Goal: Task Accomplishment & Management: Manage account settings

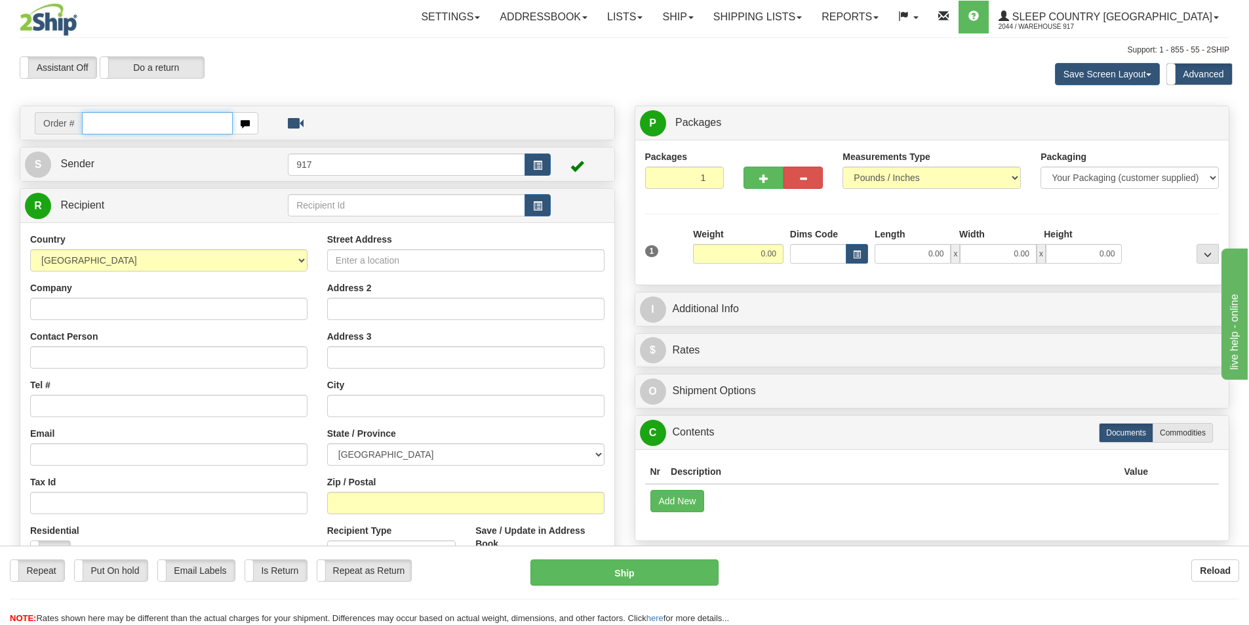
click at [161, 117] on input "text" at bounding box center [157, 123] width 151 height 22
paste input "9000I155935"
type input "9000I155935-HUSHD"
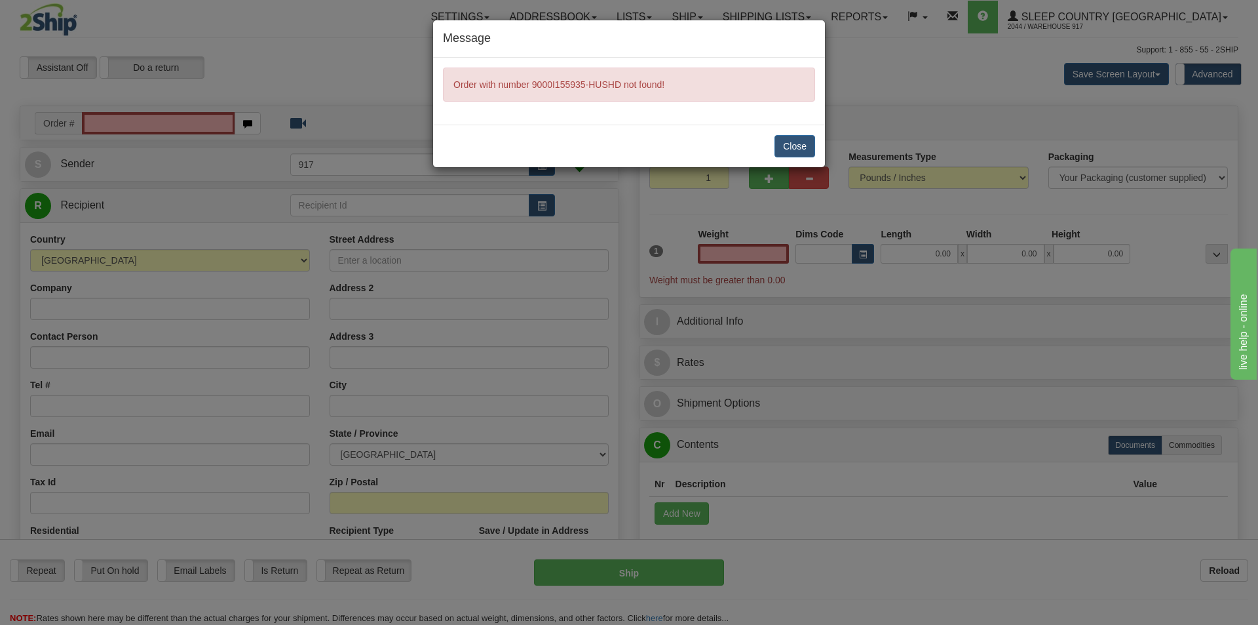
type input "0.00"
click at [795, 142] on button "Close" at bounding box center [795, 146] width 41 height 22
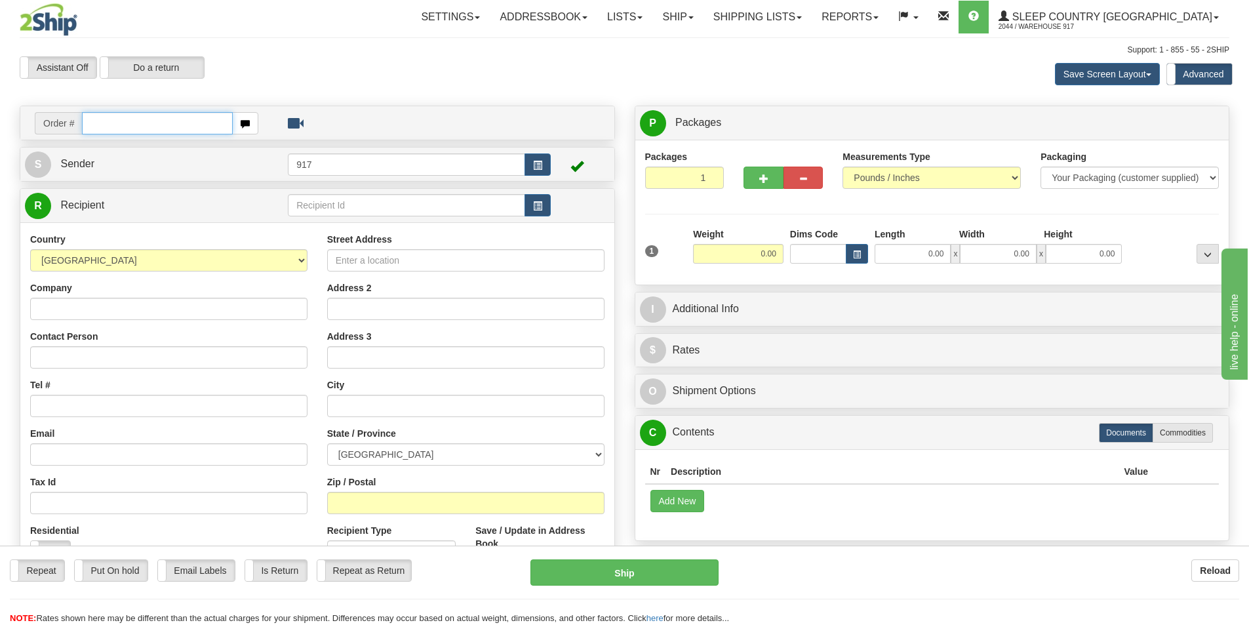
click at [159, 118] on input "text" at bounding box center [157, 123] width 151 height 22
paste input "9000I155935"
type input "9000I155935_HUSHD"
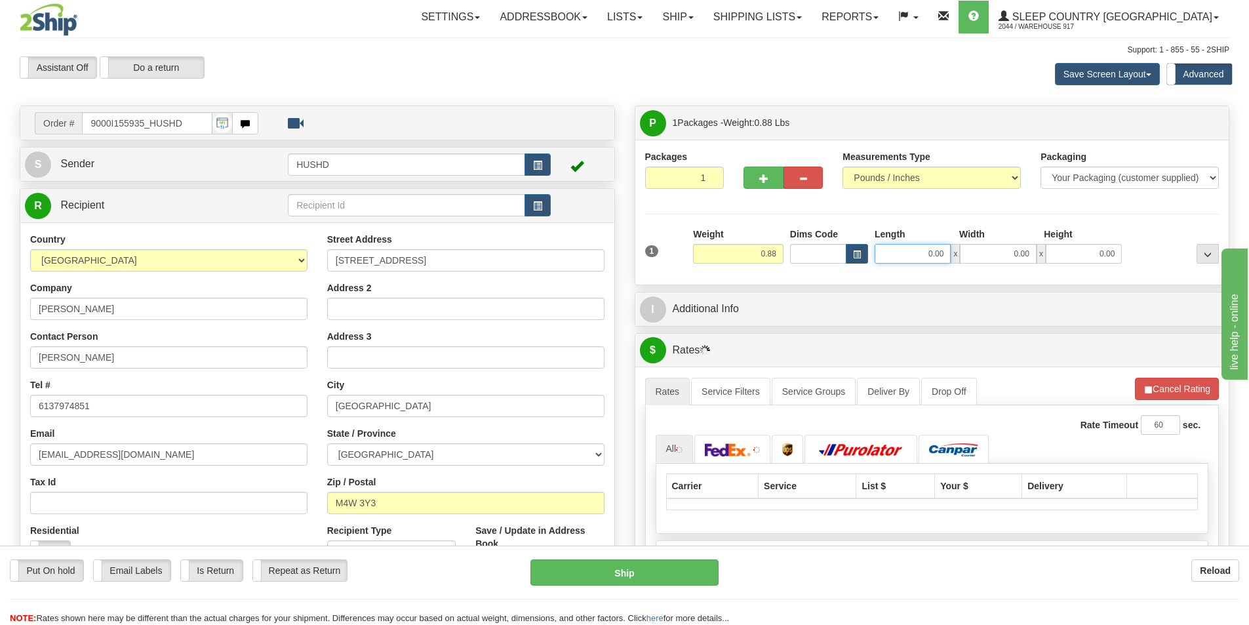
click at [932, 250] on input "0.00" at bounding box center [912, 254] width 76 height 20
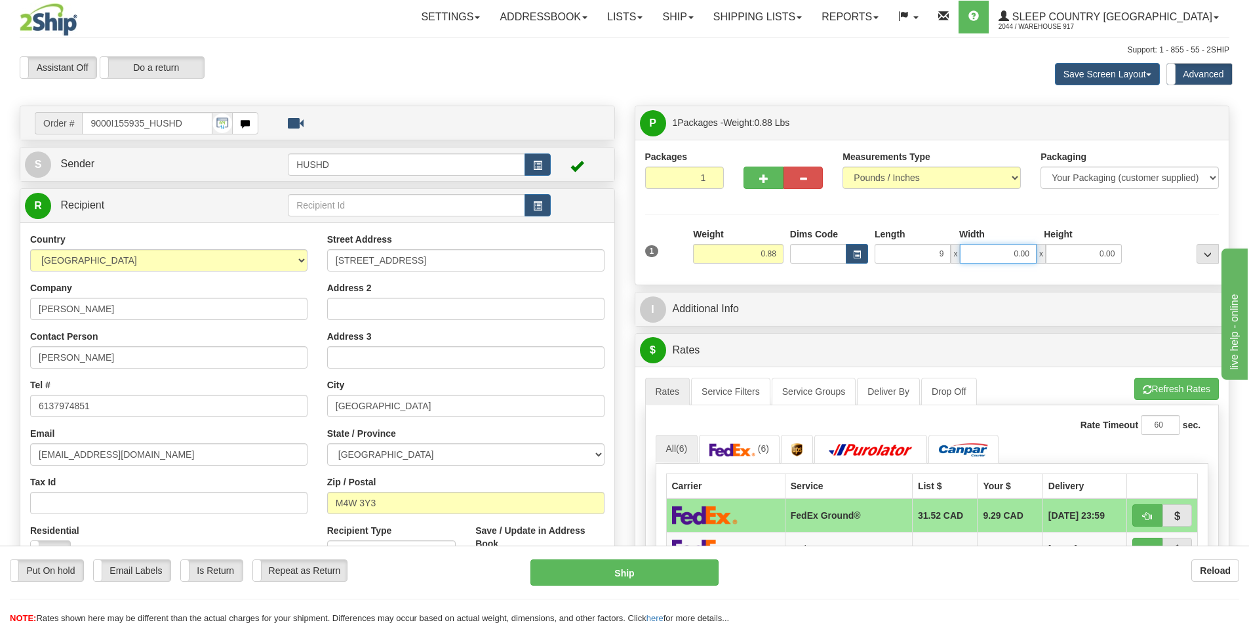
type input "9.00"
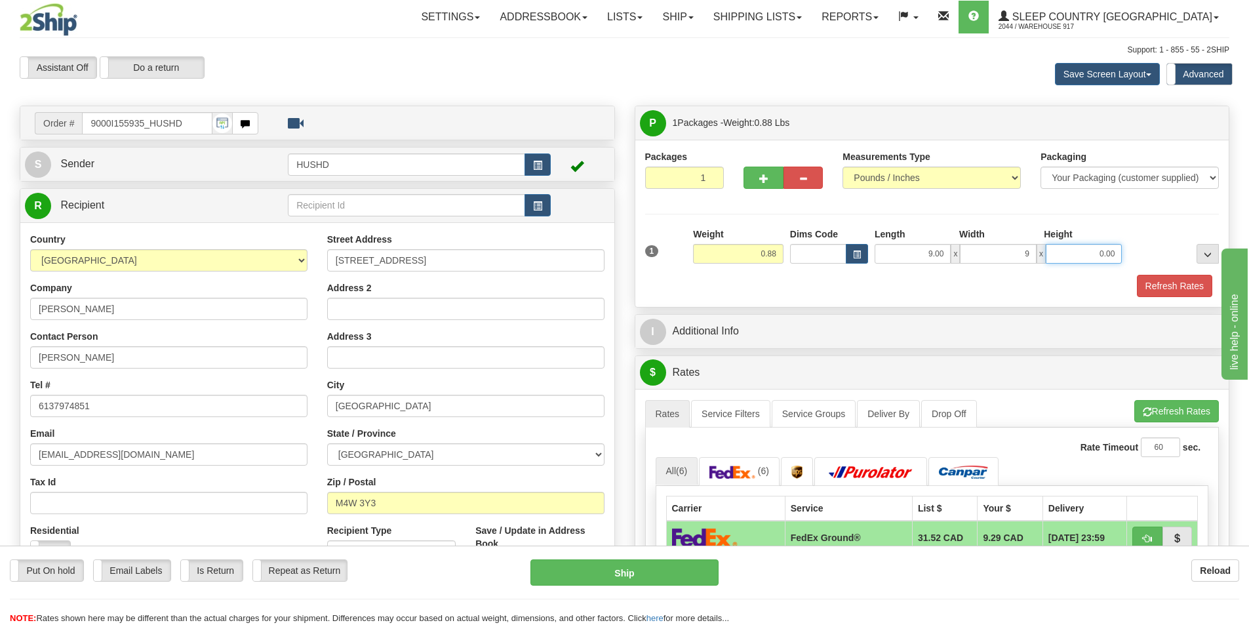
type input "9.00"
type input "2.00"
click at [1169, 279] on button "Refresh Rates" at bounding box center [1174, 286] width 75 height 22
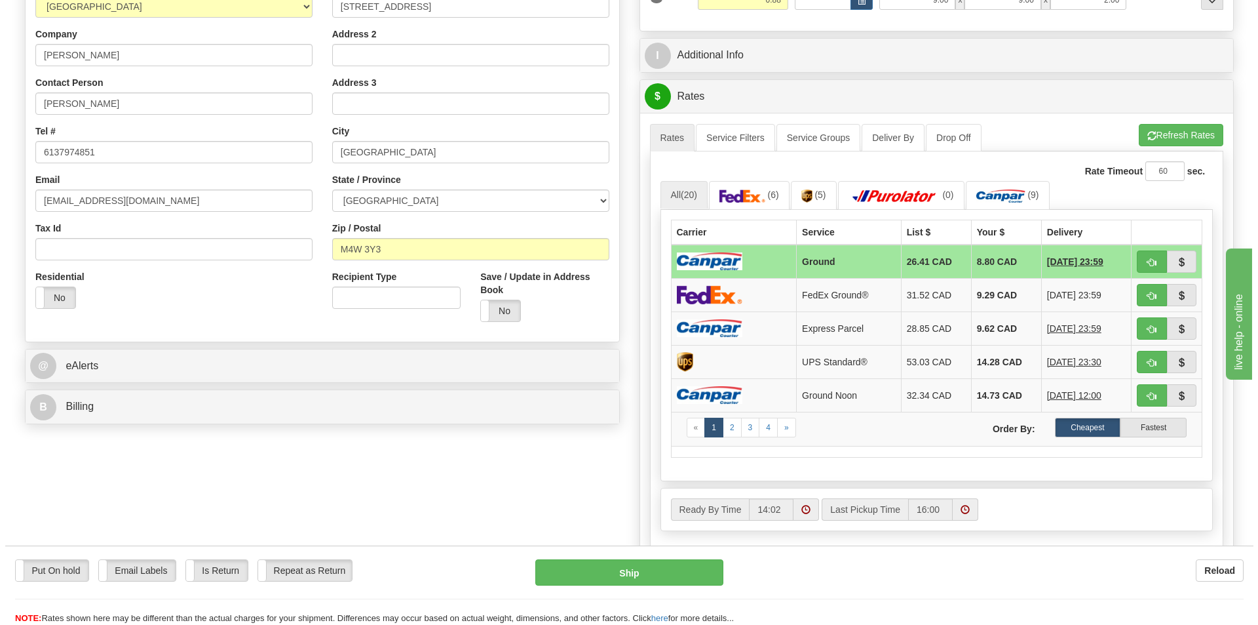
scroll to position [459, 0]
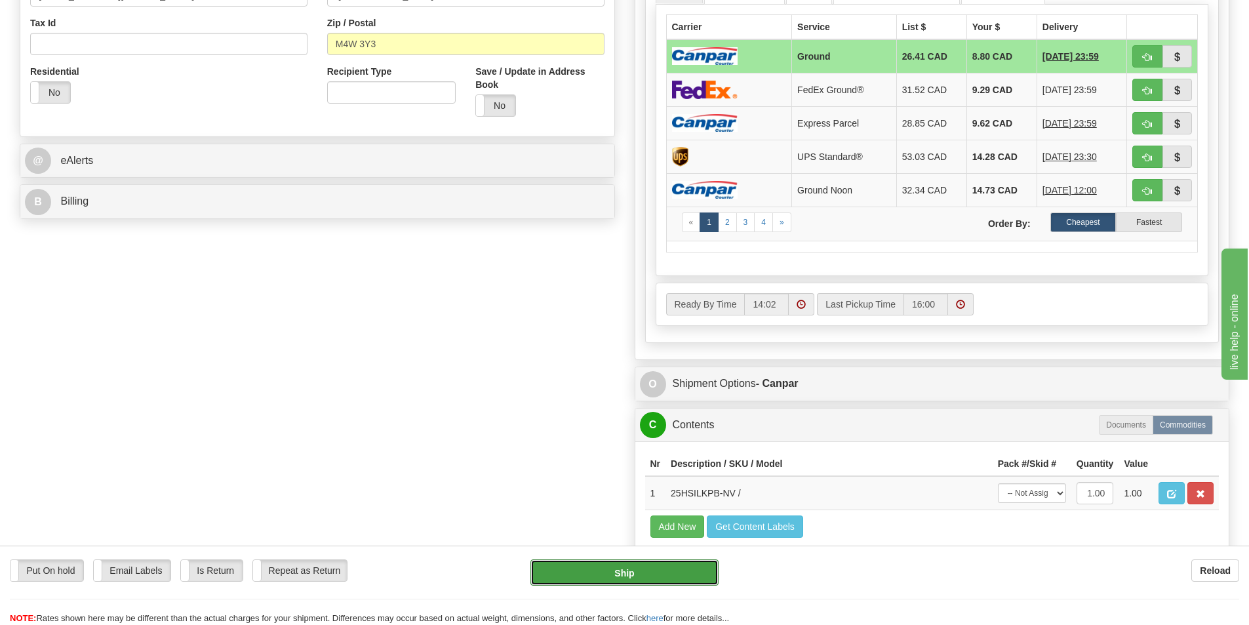
click at [619, 570] on button "Ship" at bounding box center [624, 572] width 188 height 26
type input "1"
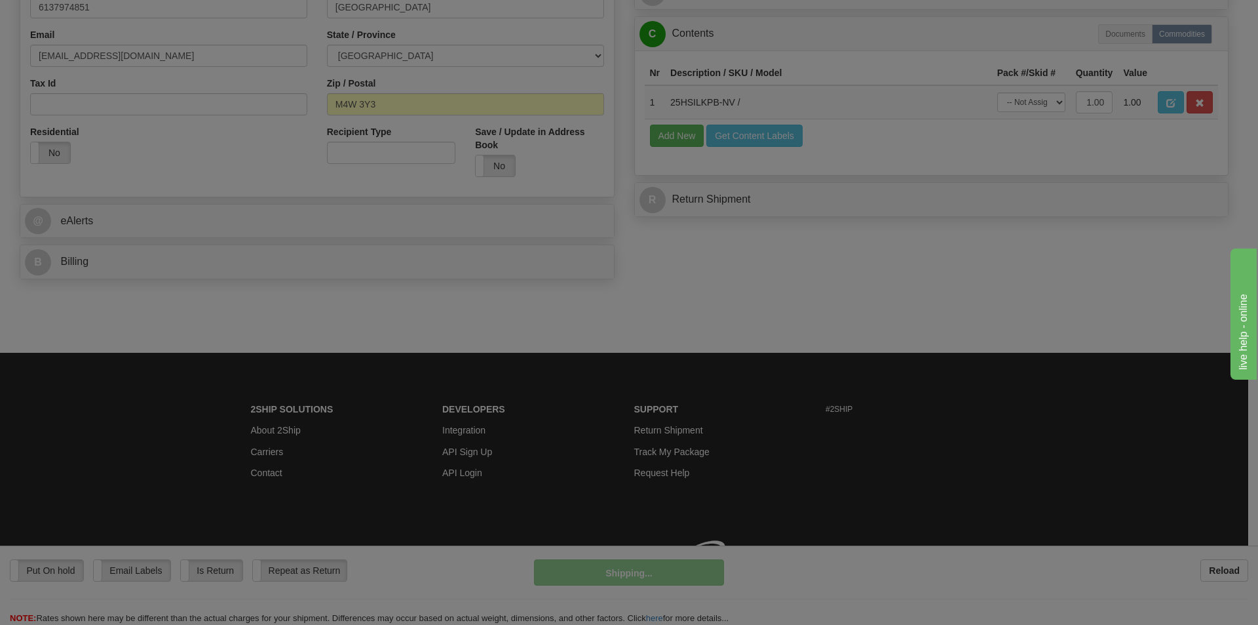
scroll to position [415, 0]
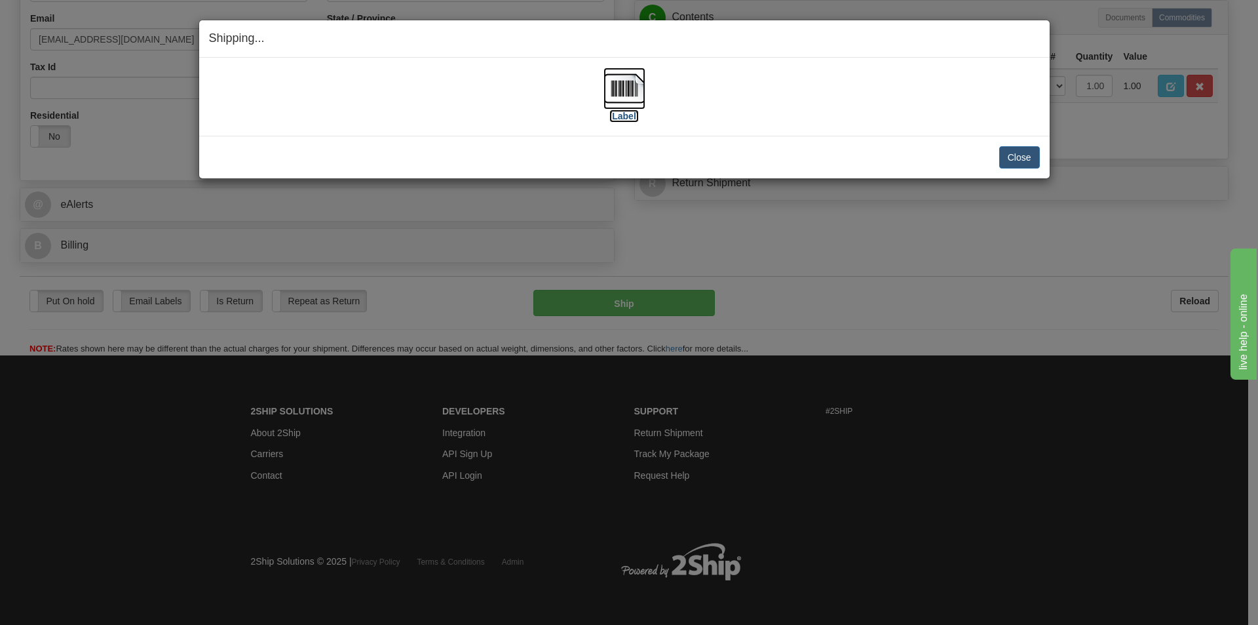
click at [636, 75] on img at bounding box center [625, 89] width 42 height 42
click at [1028, 156] on button "Close" at bounding box center [1020, 157] width 41 height 22
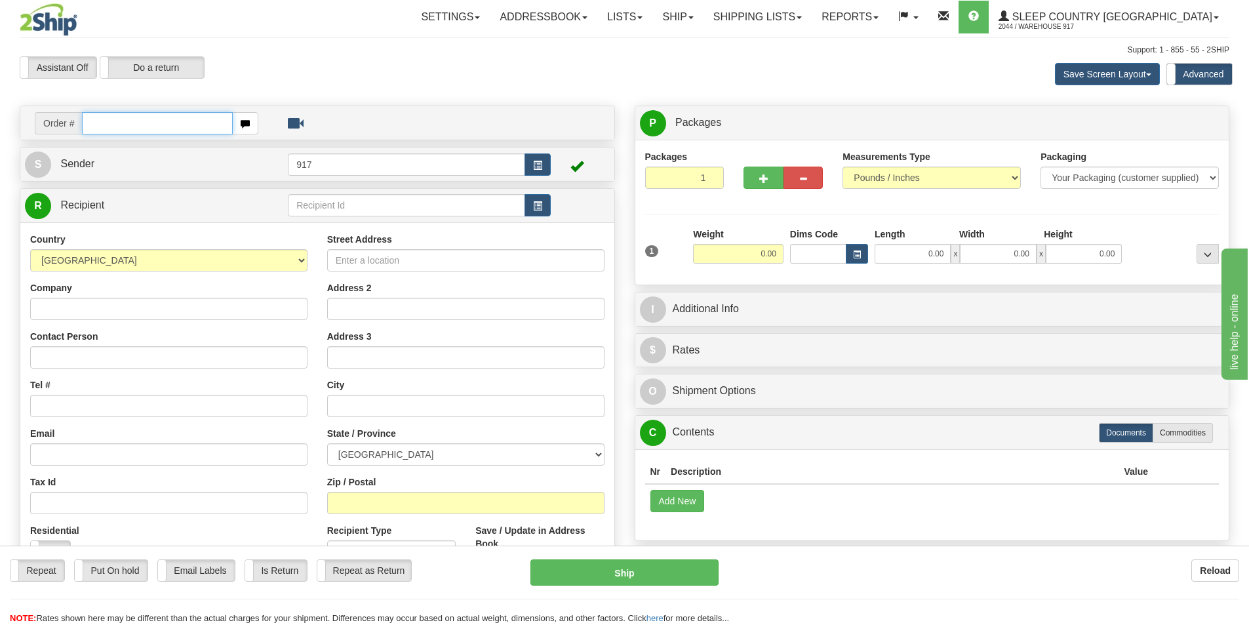
click at [149, 116] on input "text" at bounding box center [157, 123] width 151 height 22
paste input "9000I154305"
type input "9000I154305_HUSHD"
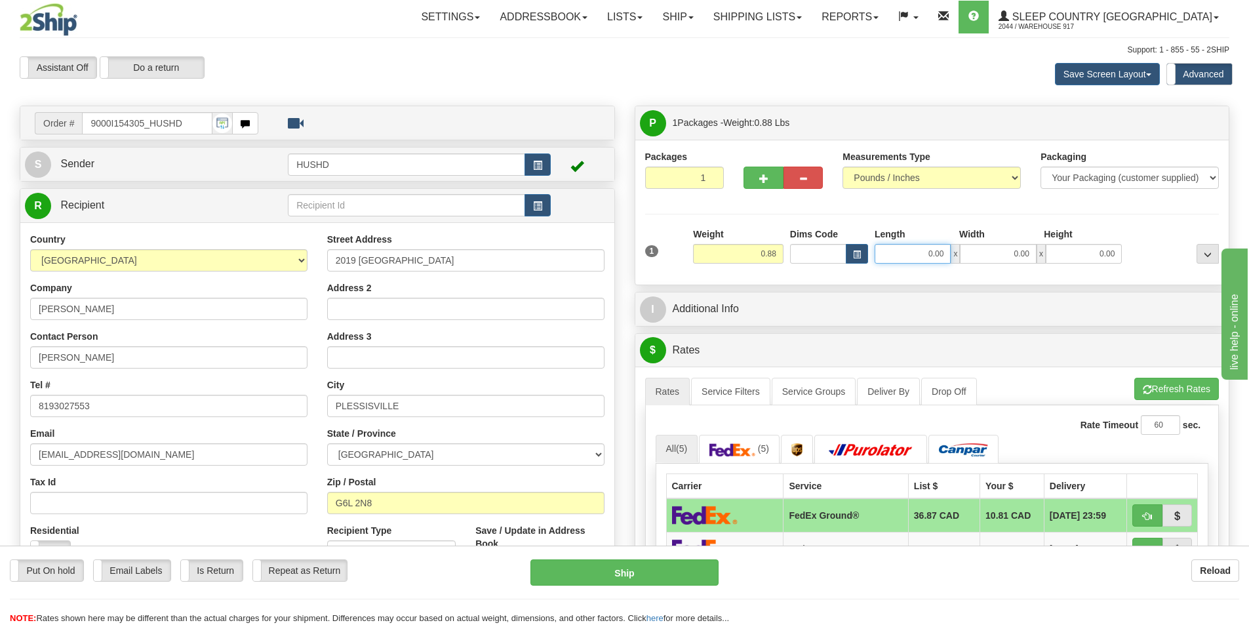
click at [916, 256] on input "0.00" at bounding box center [912, 254] width 76 height 20
type input "9.00"
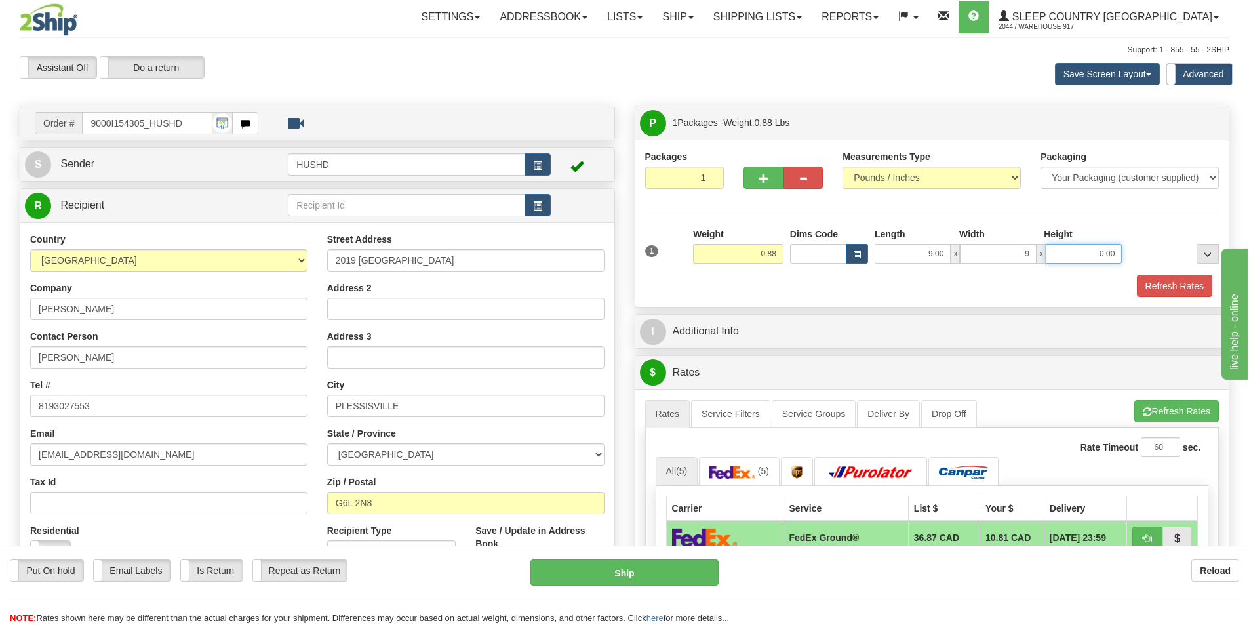
type input "9.00"
type input "2.00"
drag, startPoint x: 908, startPoint y: 292, endPoint x: 986, endPoint y: 292, distance: 78.0
click at [908, 292] on div "Refresh Rates" at bounding box center [932, 286] width 581 height 22
click at [1155, 293] on button "Refresh Rates" at bounding box center [1174, 286] width 75 height 22
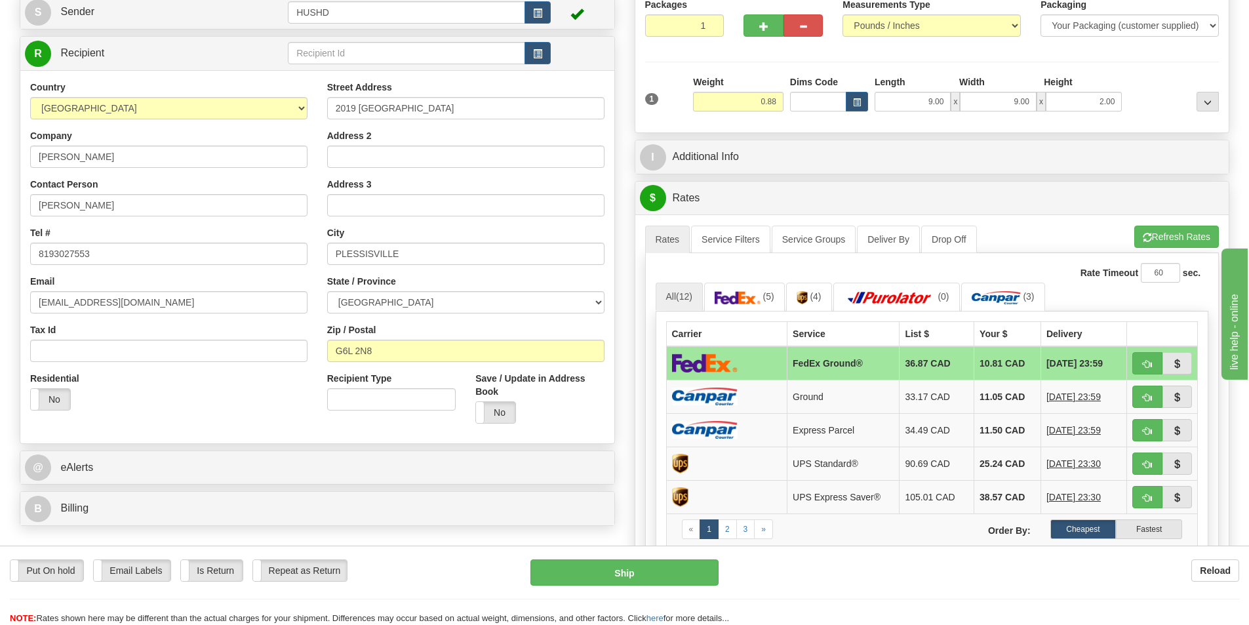
scroll to position [197, 0]
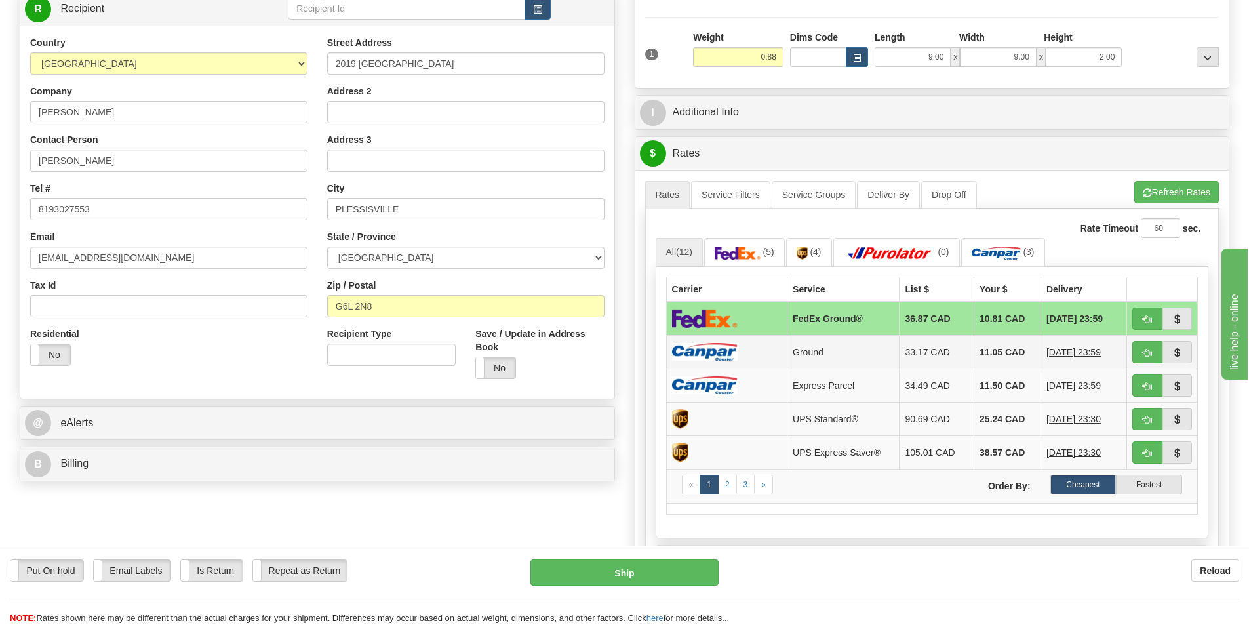
click at [863, 345] on td "Ground" at bounding box center [843, 351] width 112 height 33
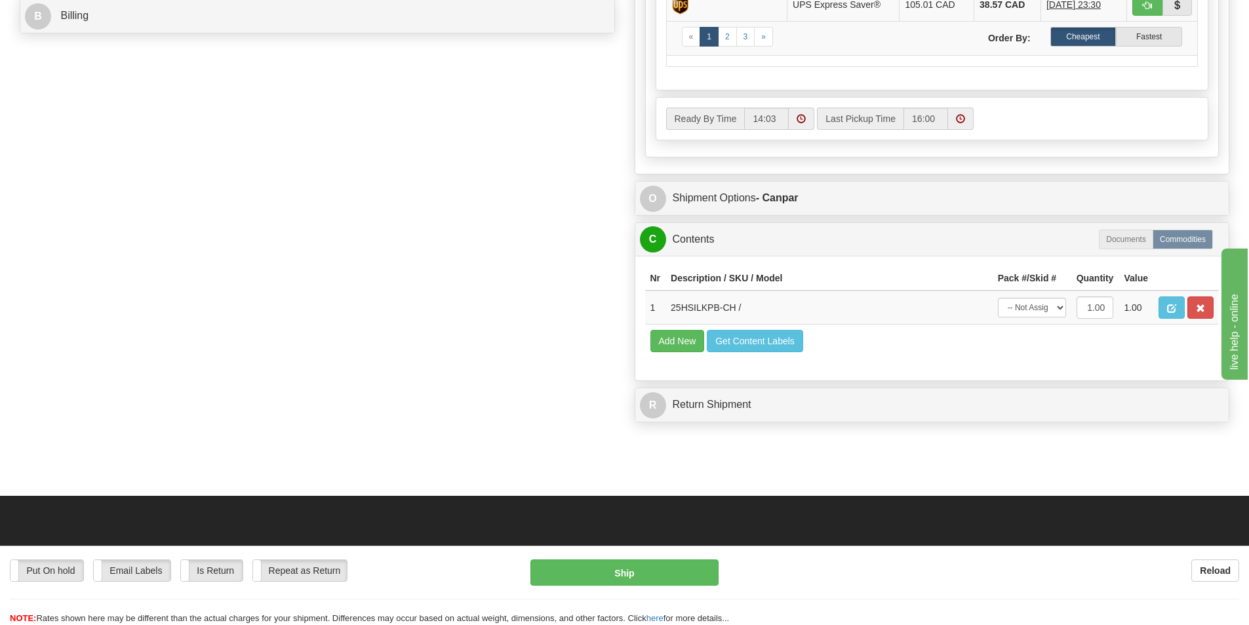
scroll to position [806, 0]
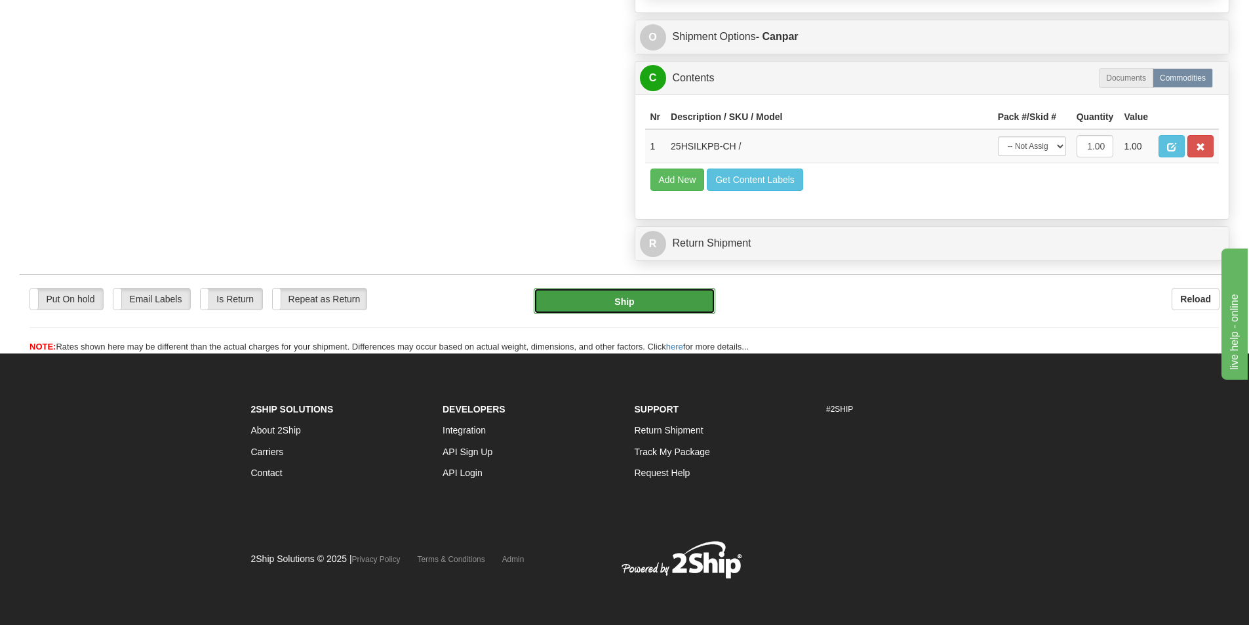
click at [622, 298] on button "Ship" at bounding box center [625, 301] width 182 height 26
type input "1"
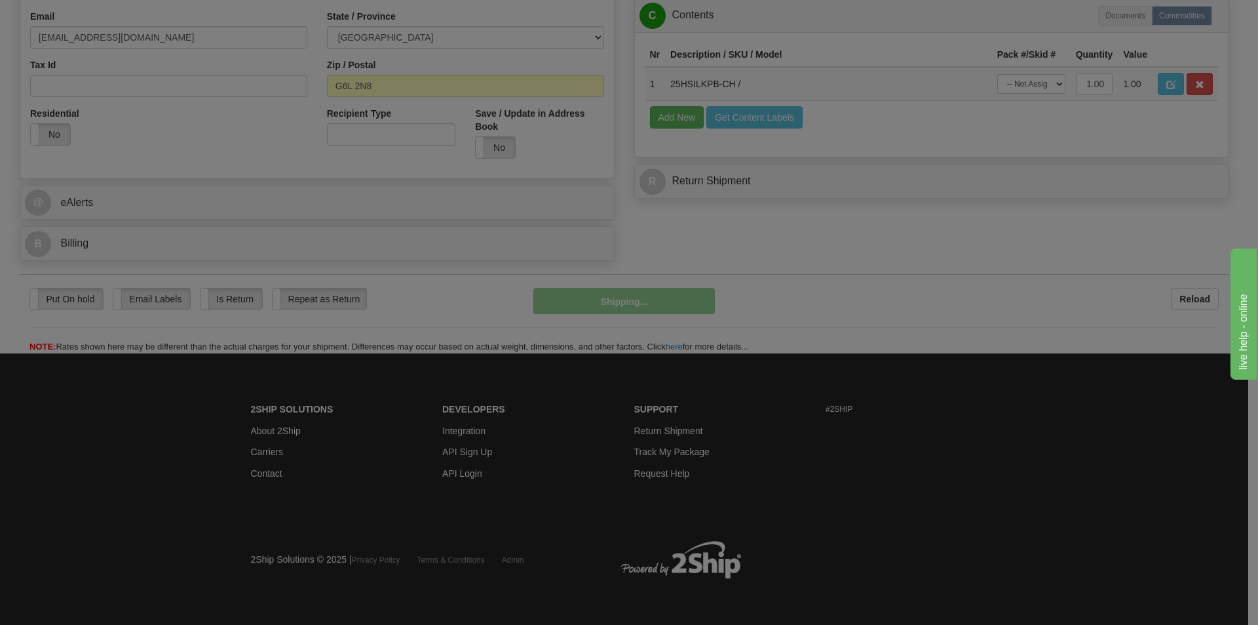
scroll to position [418, 0]
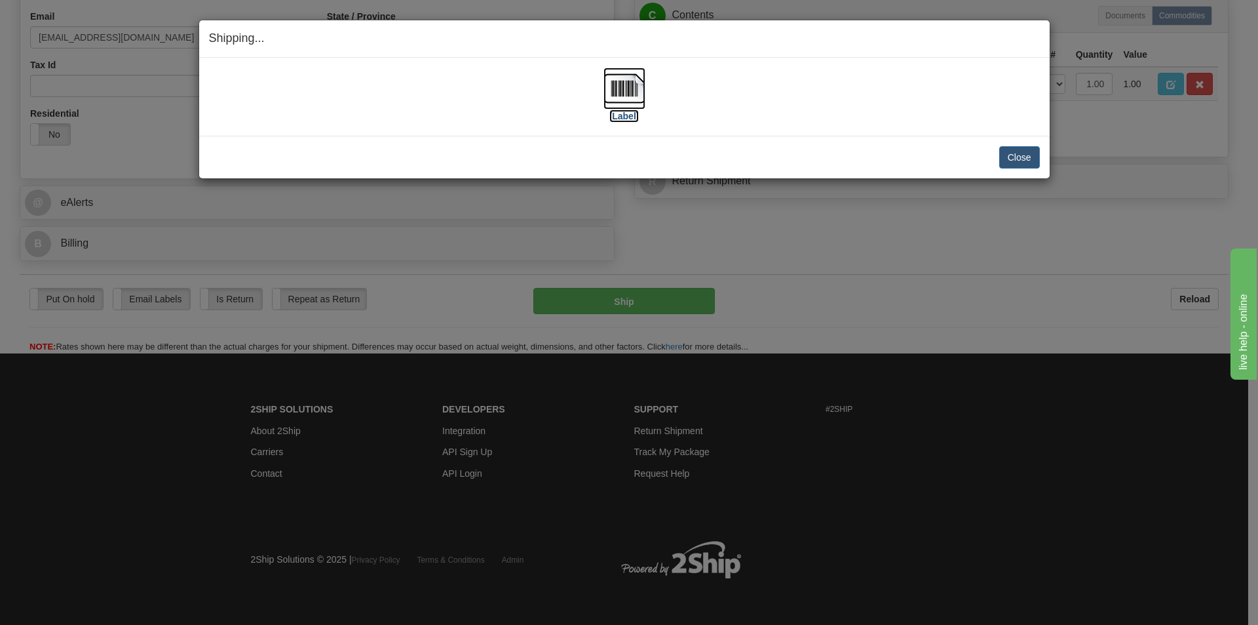
click at [633, 104] on img at bounding box center [625, 89] width 42 height 42
click at [1014, 161] on button "Close" at bounding box center [1020, 157] width 41 height 22
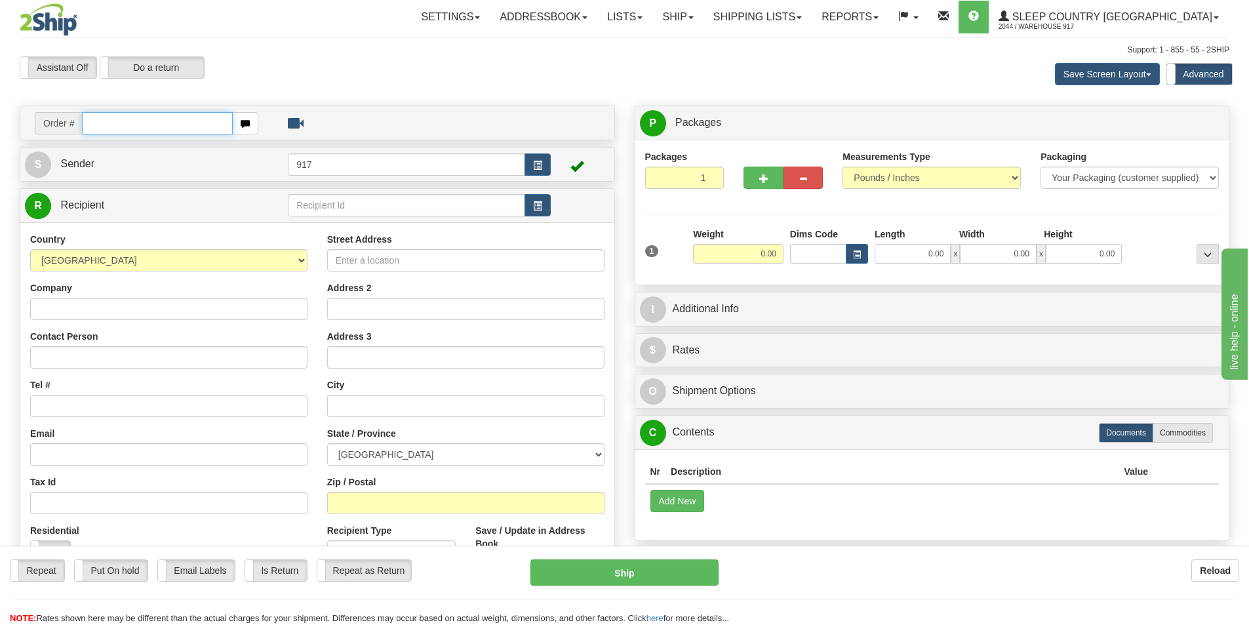
click at [172, 128] on input "text" at bounding box center [157, 123] width 151 height 22
paste input "9002I150635"
type input "9002I150635_HUSHD"
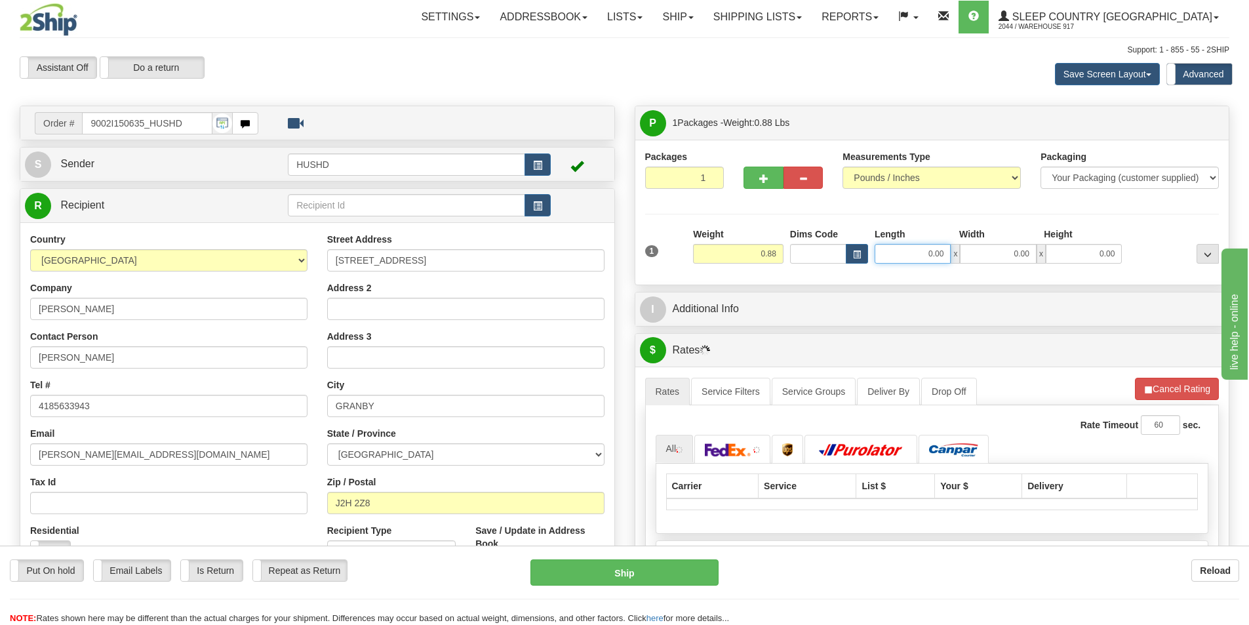
click at [936, 256] on input "0.00" at bounding box center [912, 254] width 76 height 20
type input "9.00"
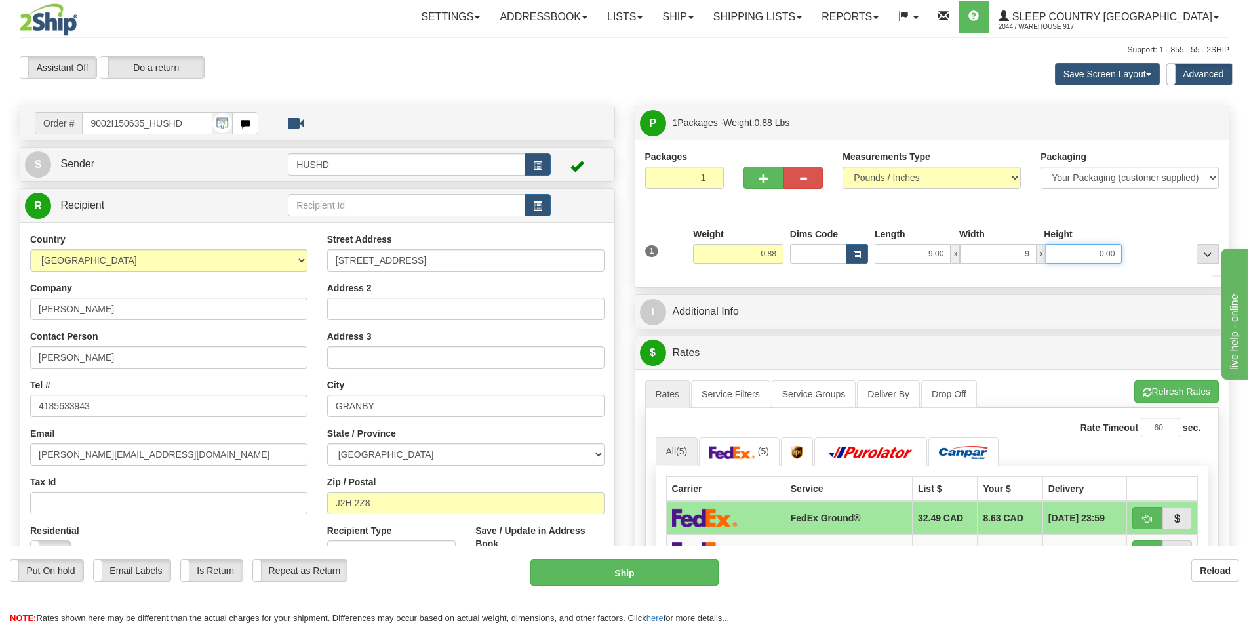
type input "9.00"
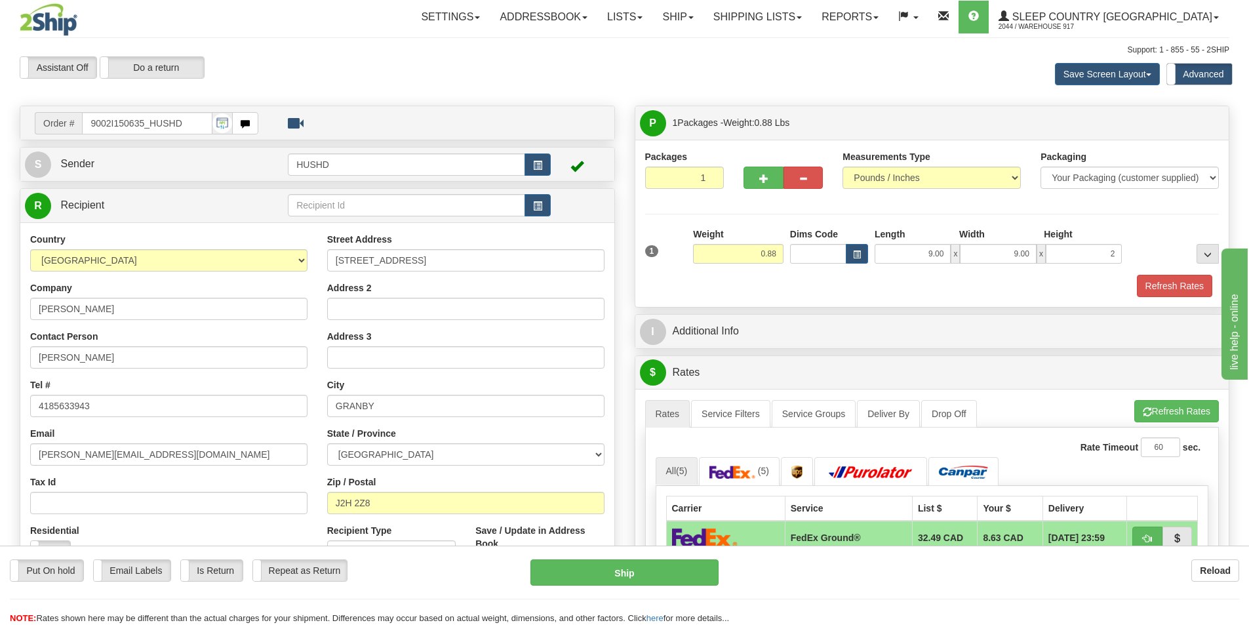
type input "2.00"
click at [935, 303] on div "Packages 1 1 Measurements Type" at bounding box center [932, 223] width 594 height 167
click at [1171, 278] on button "Refresh Rates" at bounding box center [1174, 286] width 75 height 22
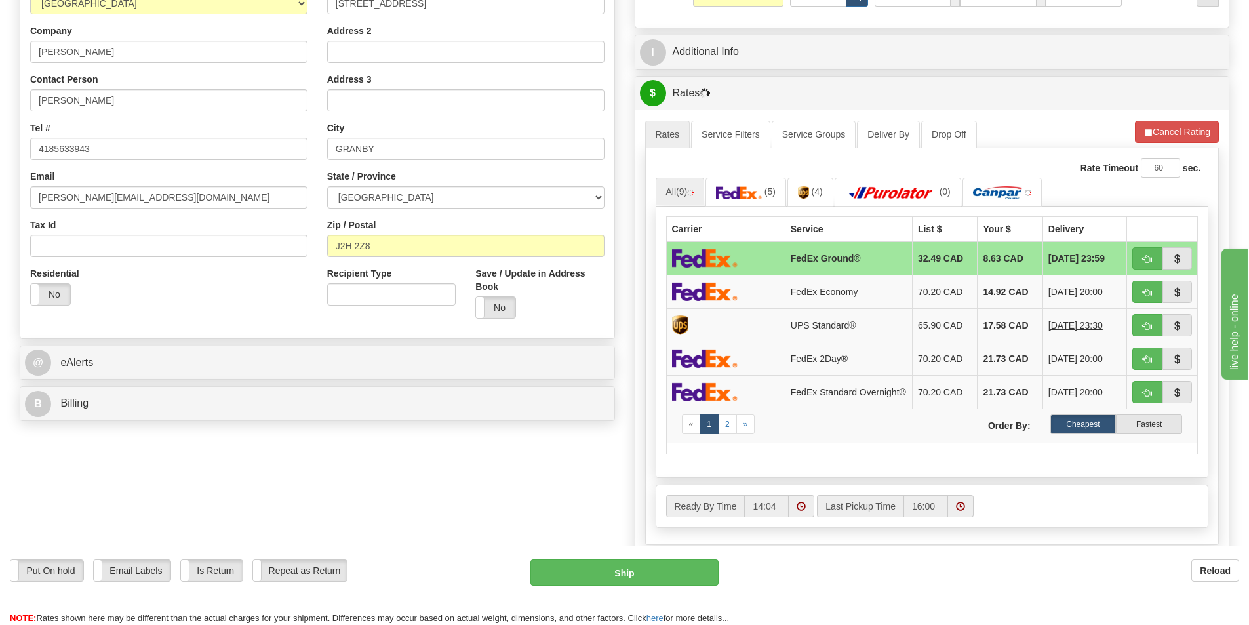
scroll to position [262, 0]
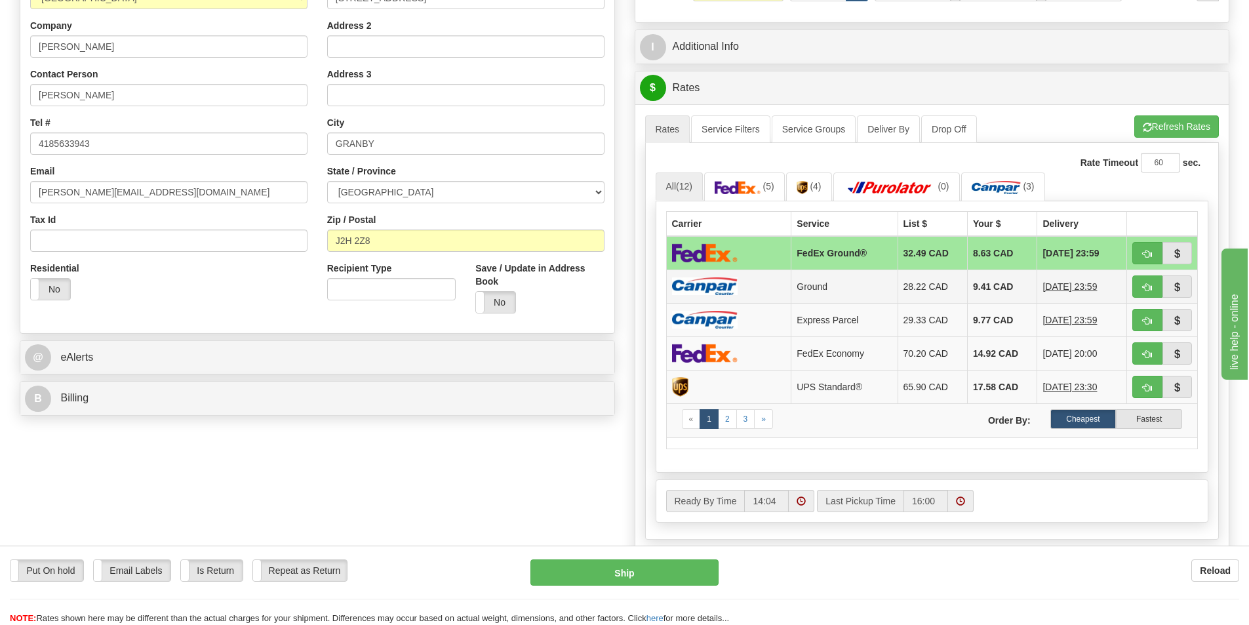
click at [793, 290] on td "Ground" at bounding box center [844, 285] width 106 height 33
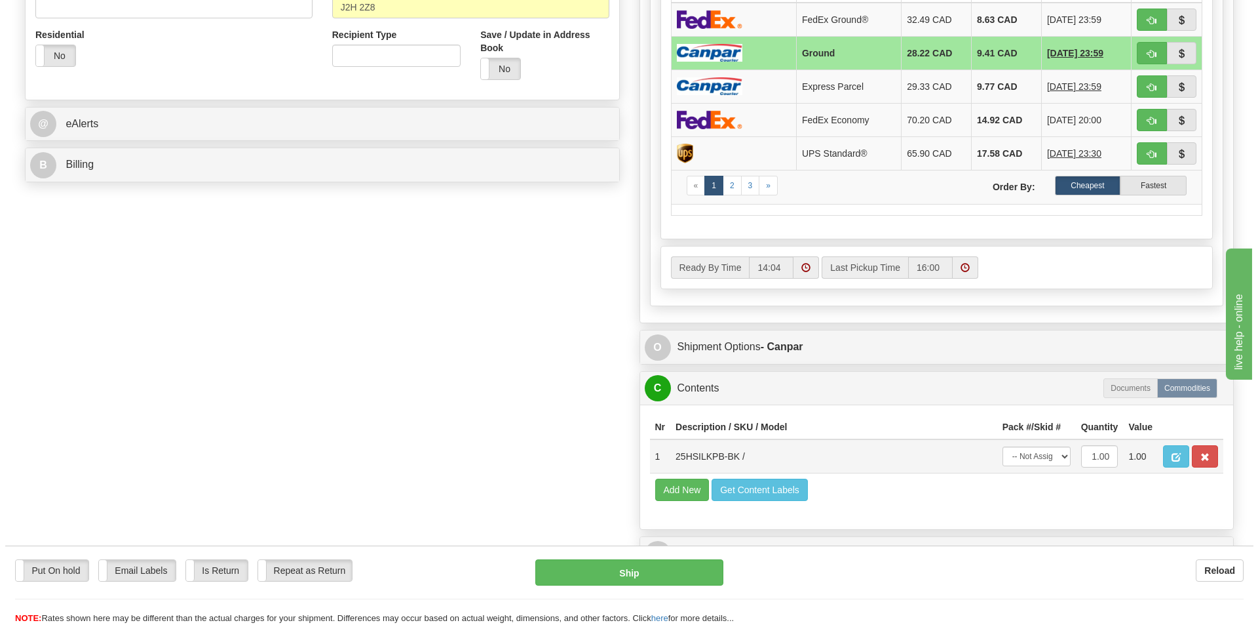
scroll to position [524, 0]
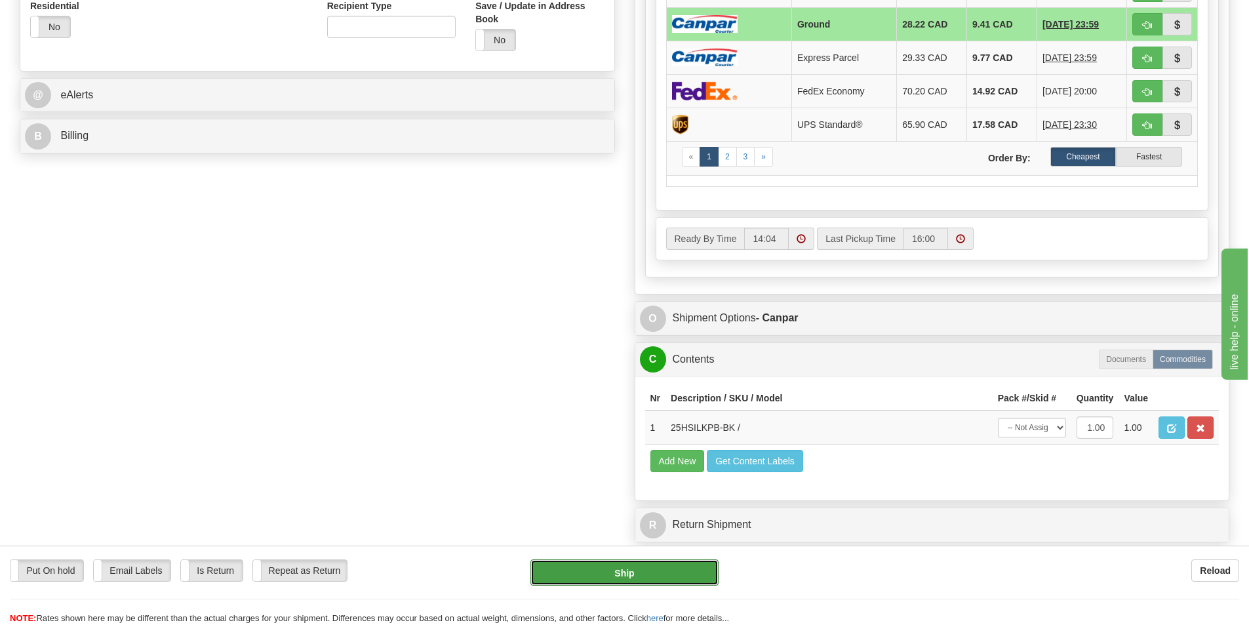
click at [630, 566] on button "Ship" at bounding box center [624, 572] width 188 height 26
type input "1"
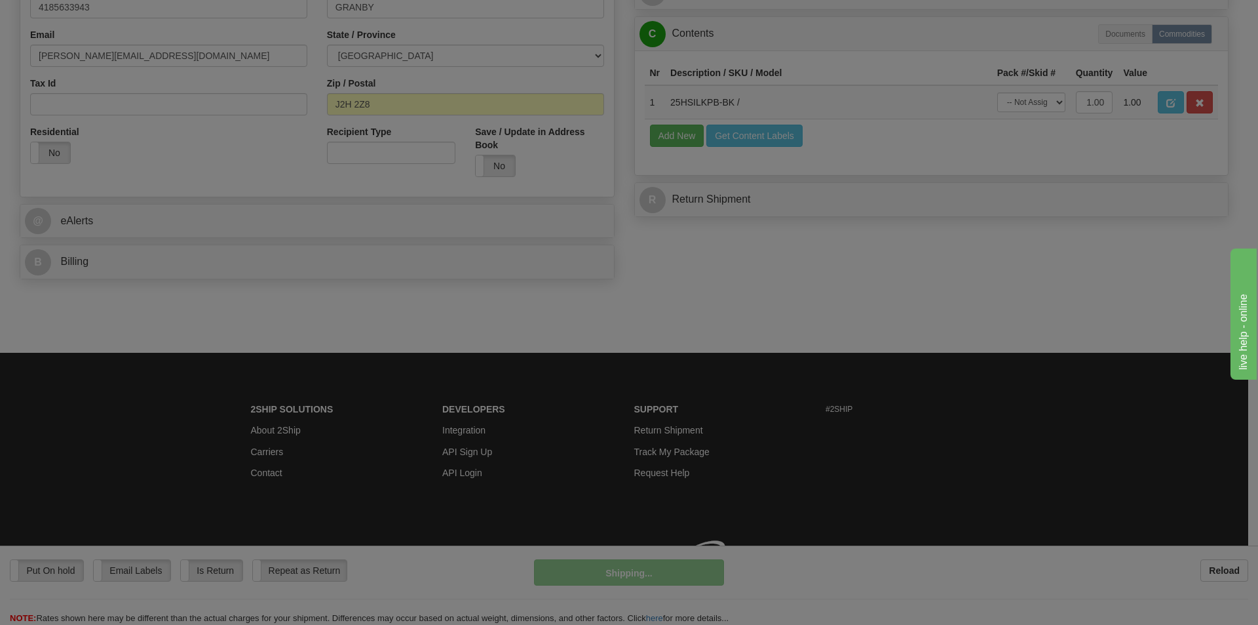
scroll to position [418, 0]
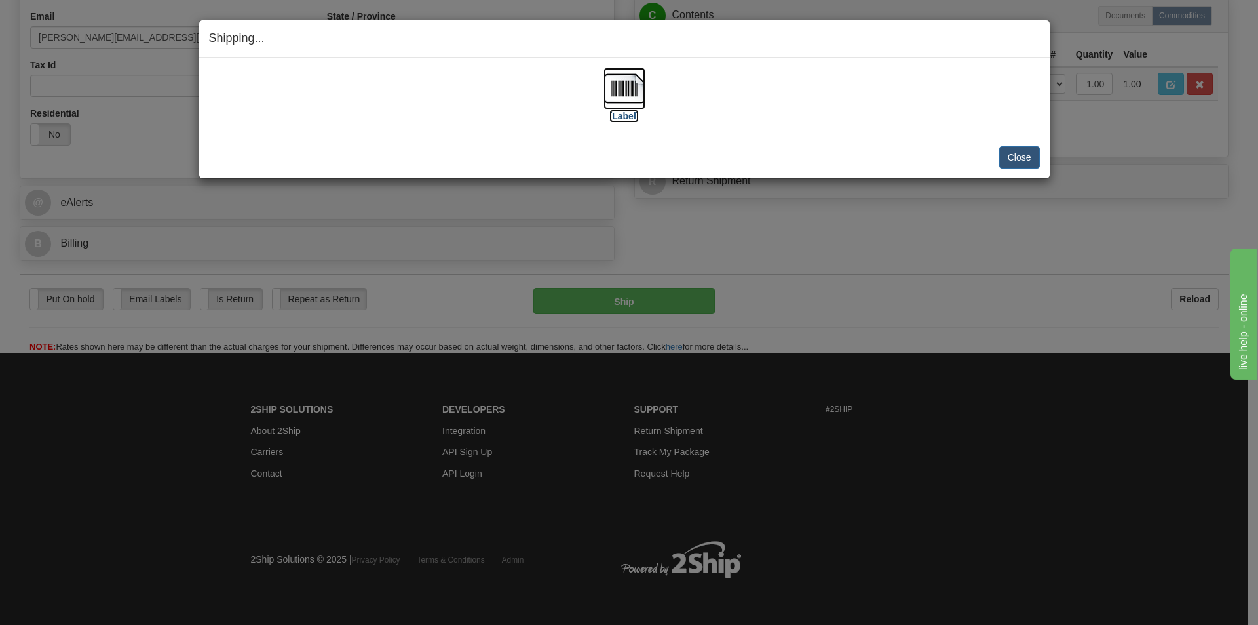
click at [633, 80] on img at bounding box center [625, 89] width 42 height 42
click at [1017, 159] on button "Close" at bounding box center [1020, 157] width 41 height 22
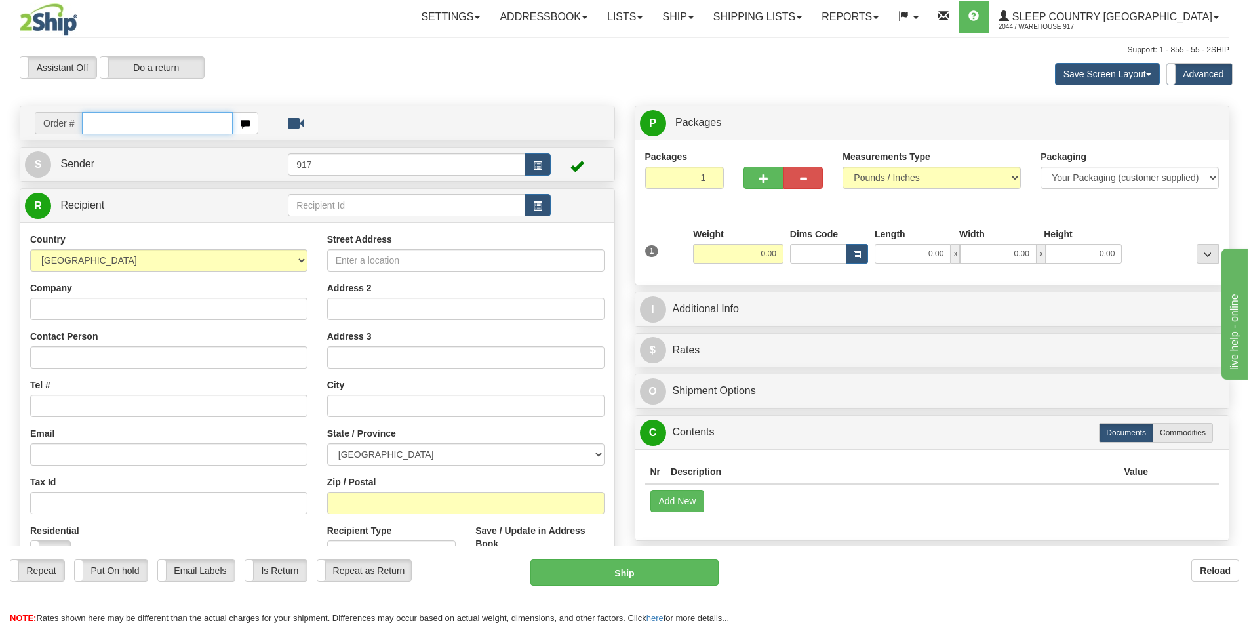
click at [114, 125] on input "text" at bounding box center [157, 123] width 151 height 22
paste input "9002I151983"
type input "9002I151983_HUSHD"
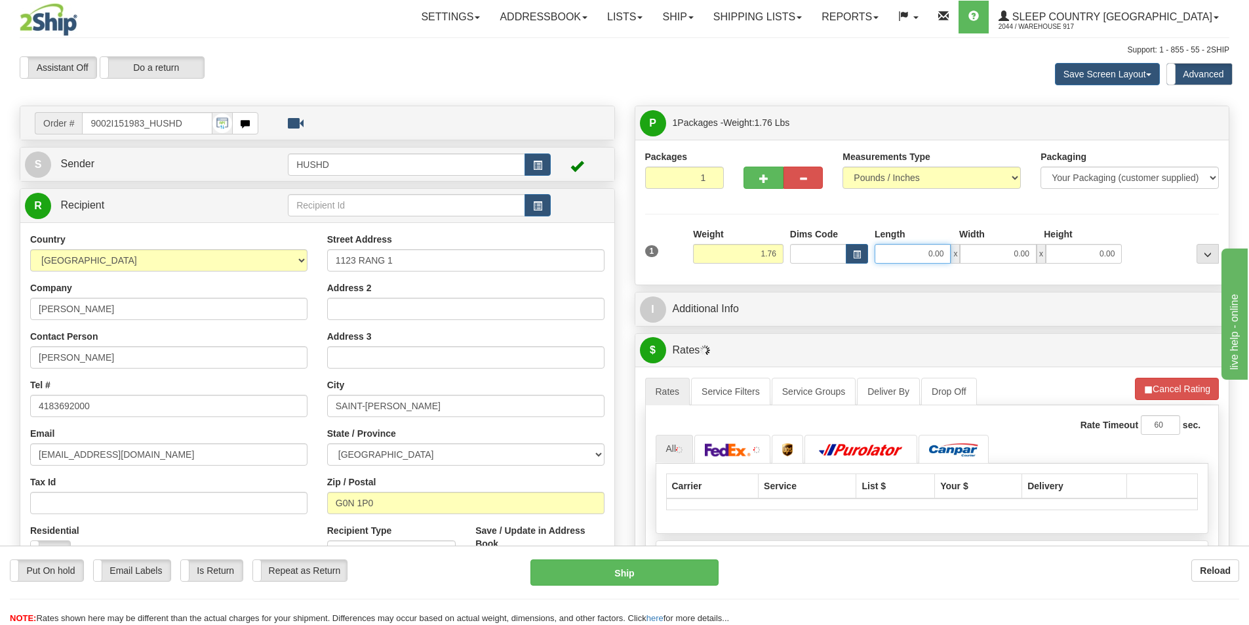
click at [923, 254] on input "0.00" at bounding box center [912, 254] width 76 height 20
type input "9.00"
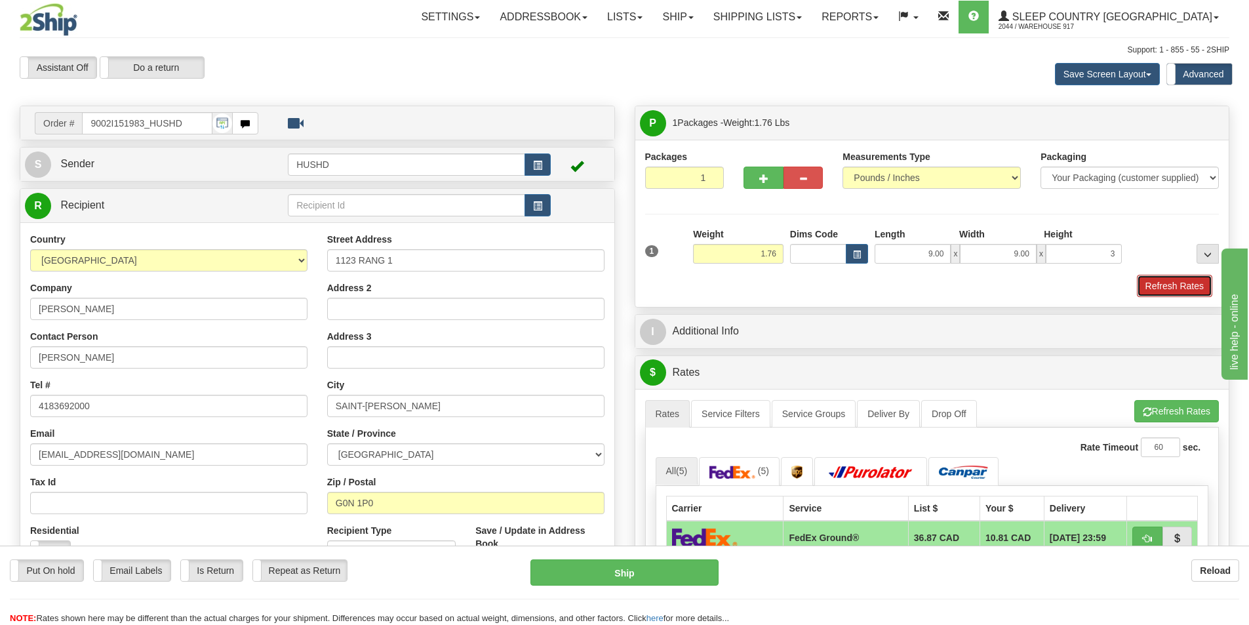
type input "3.00"
click at [1142, 286] on button "Refresh Rates" at bounding box center [1174, 286] width 75 height 22
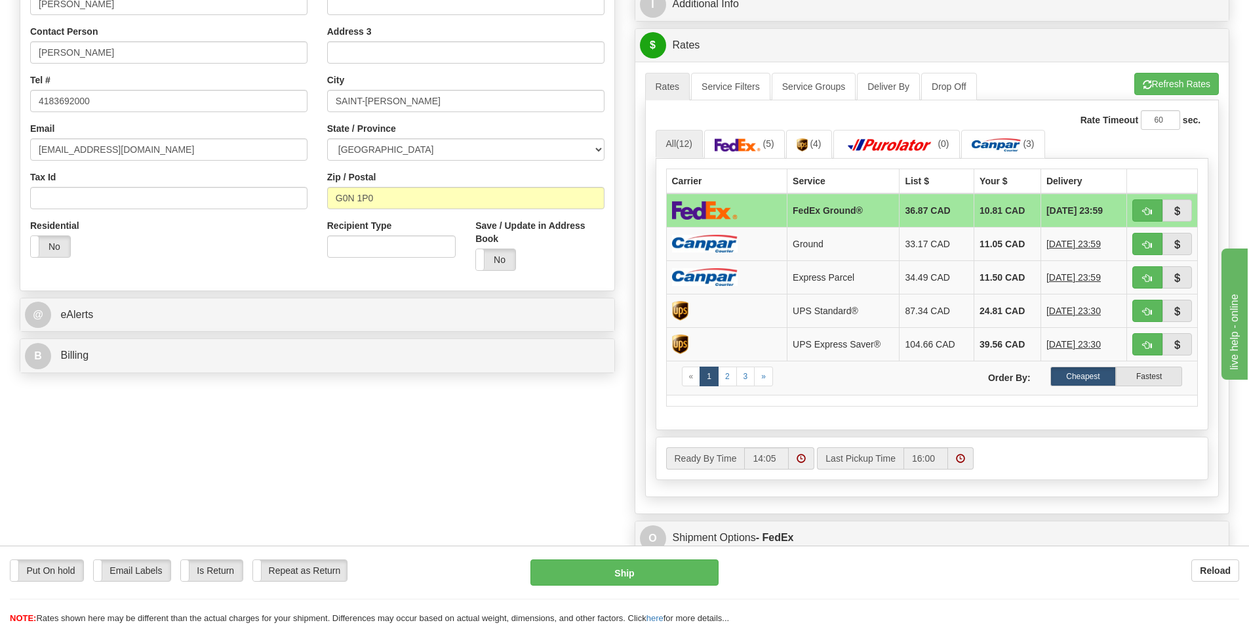
scroll to position [328, 0]
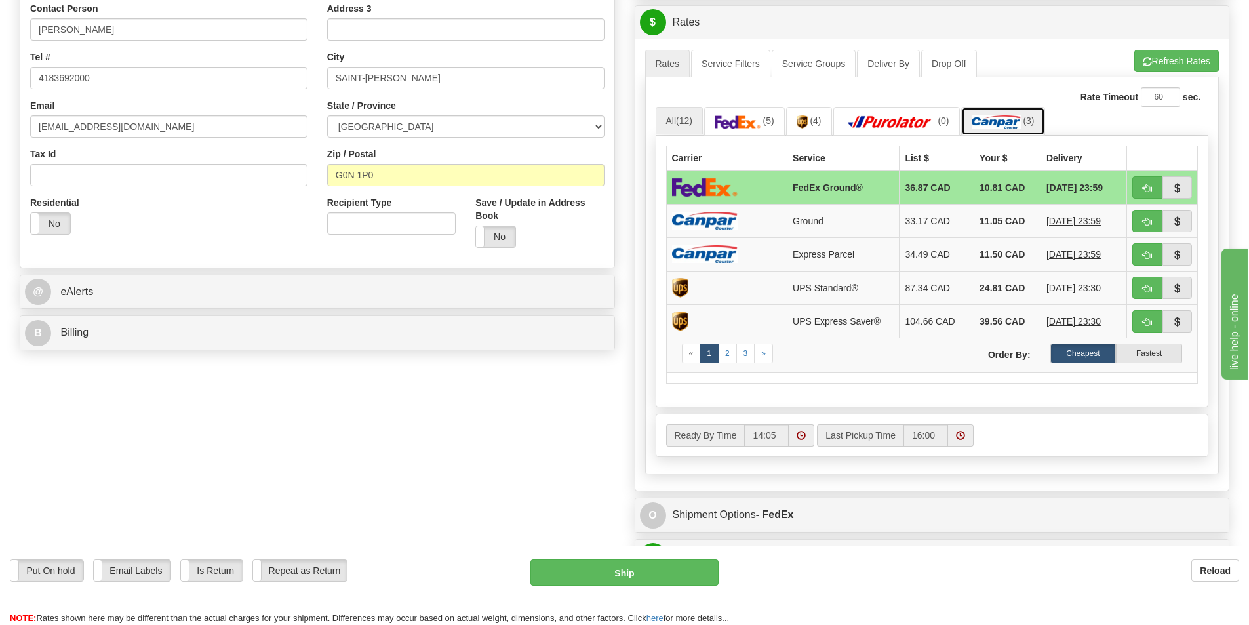
click at [990, 128] on img at bounding box center [995, 121] width 49 height 13
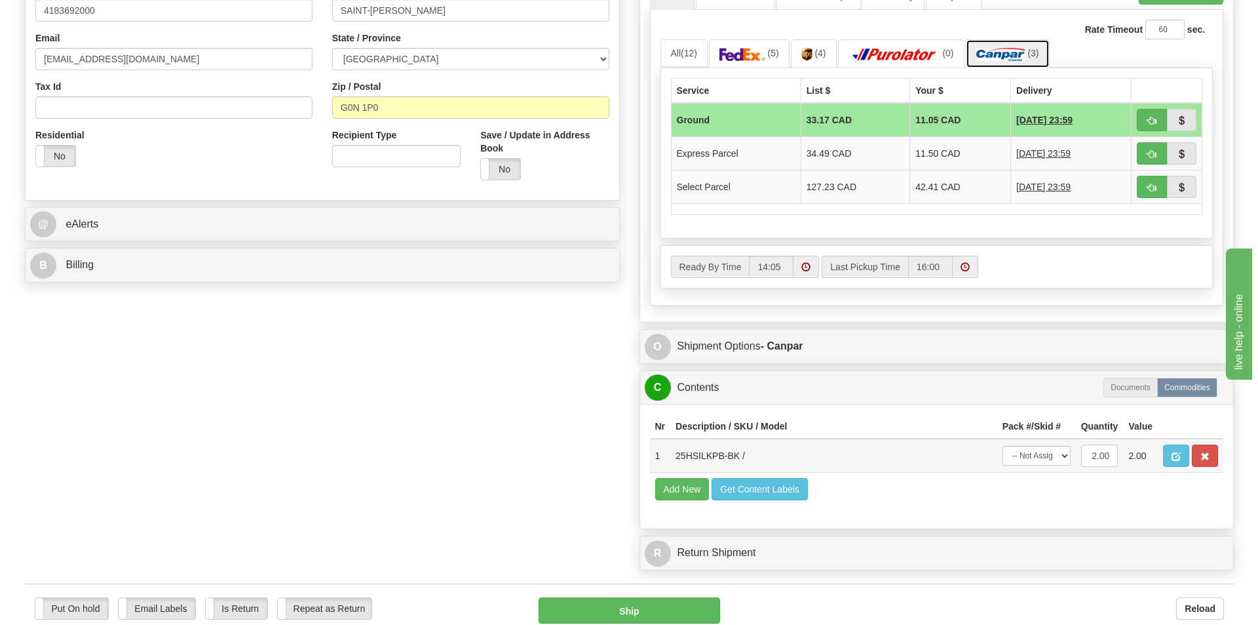
scroll to position [524, 0]
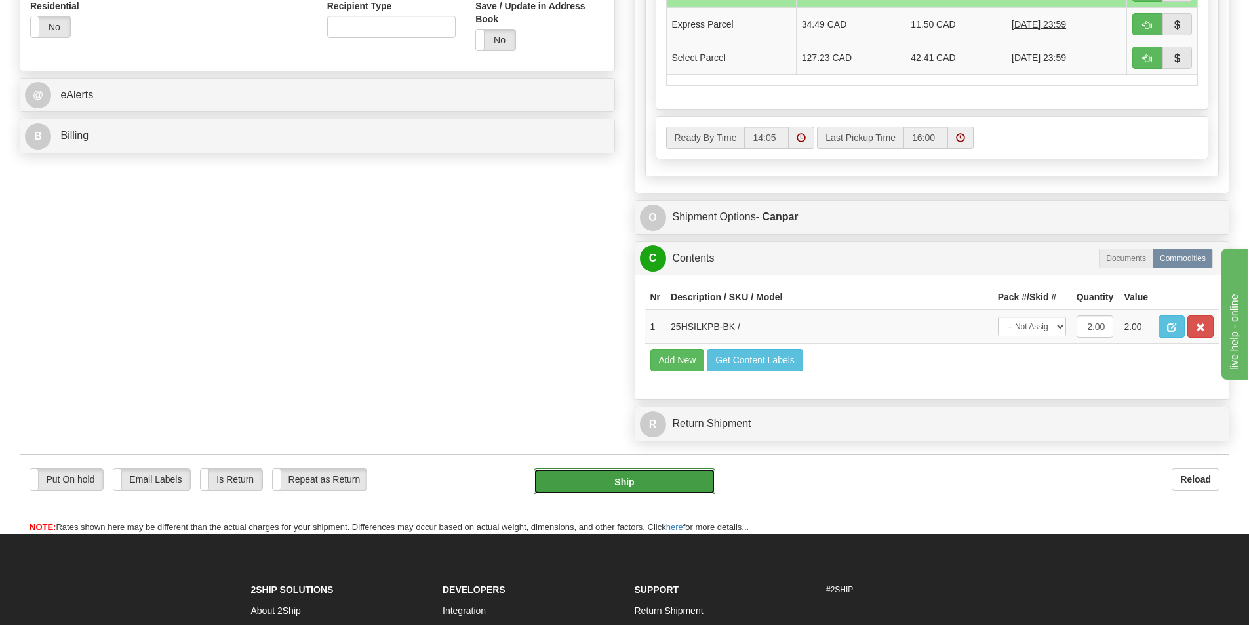
click at [620, 488] on button "Ship" at bounding box center [625, 481] width 182 height 26
type input "1"
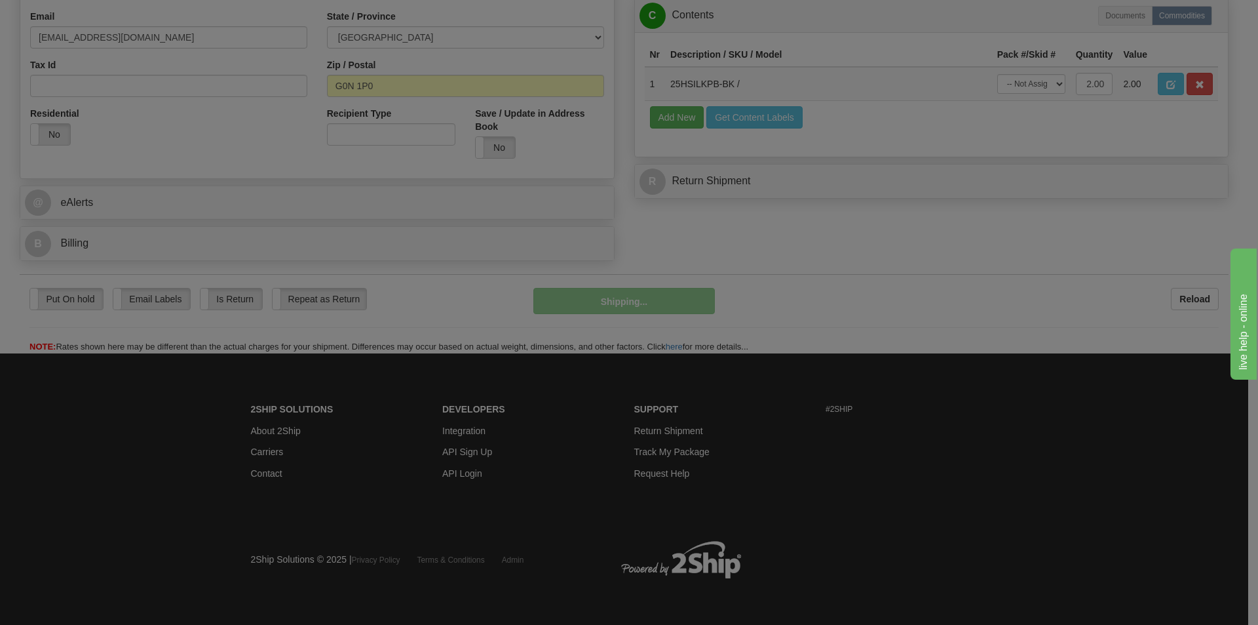
scroll to position [418, 0]
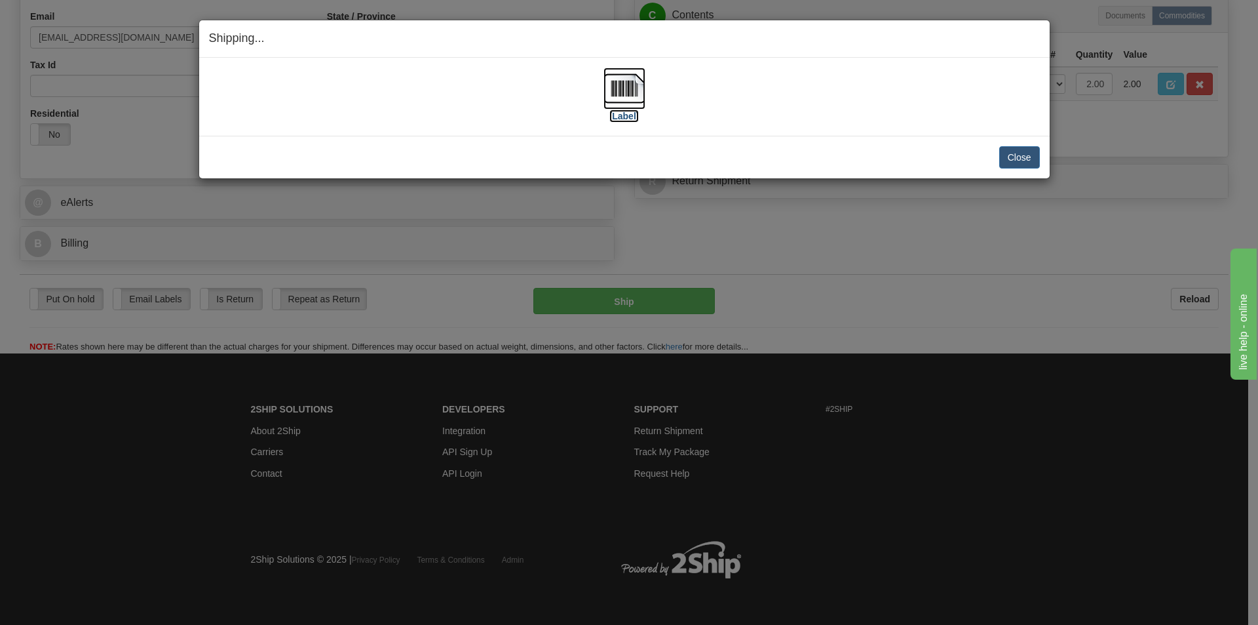
click at [615, 90] on img at bounding box center [625, 89] width 42 height 42
click at [1000, 161] on button "Close" at bounding box center [1020, 157] width 41 height 22
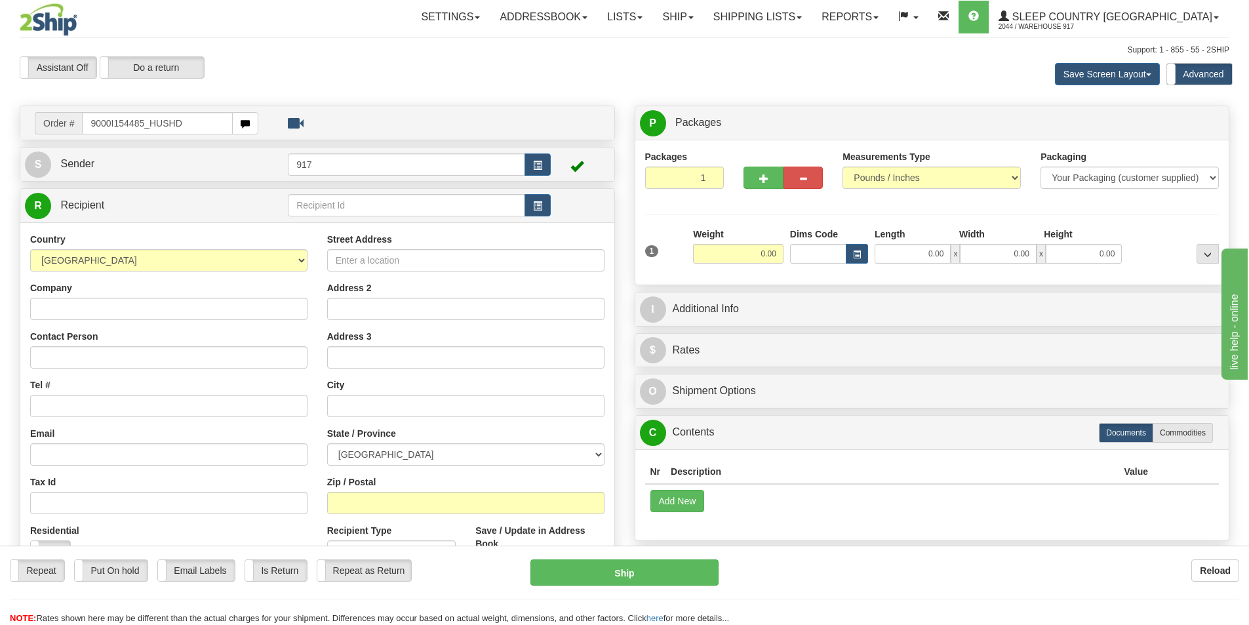
type input "9000I154485_HUSHD"
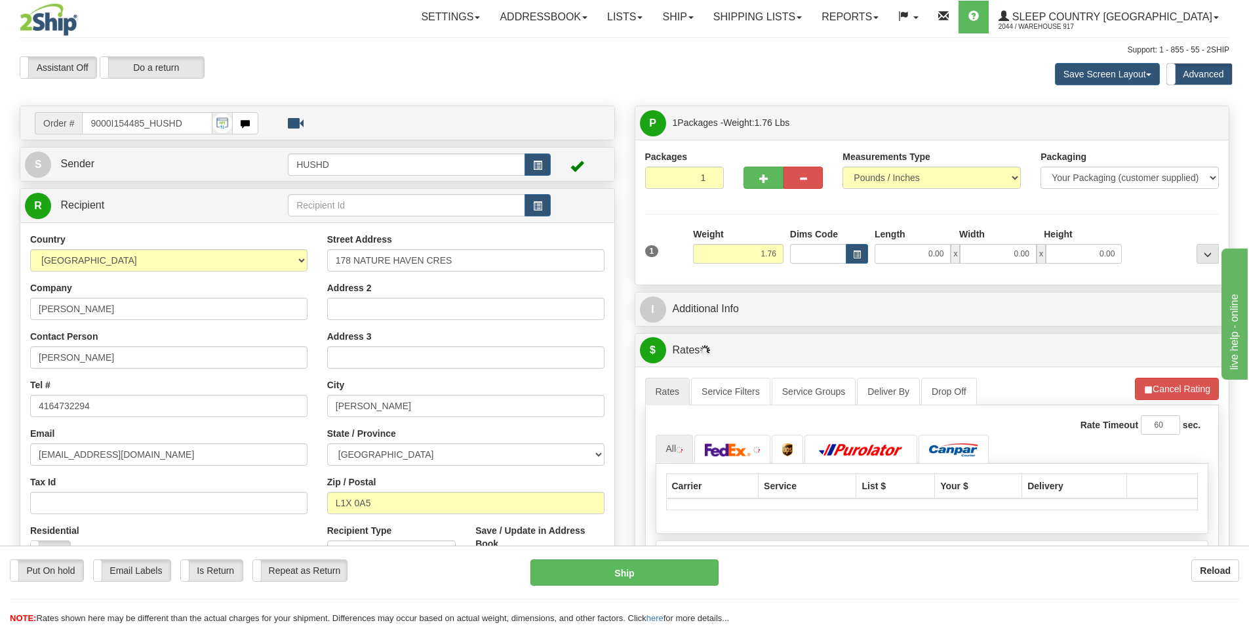
click at [937, 264] on div "1 Weight 1.76 Dims Code 0.00" at bounding box center [932, 250] width 581 height 47
click at [941, 244] on input "0.00" at bounding box center [912, 254] width 76 height 20
type input "9.00"
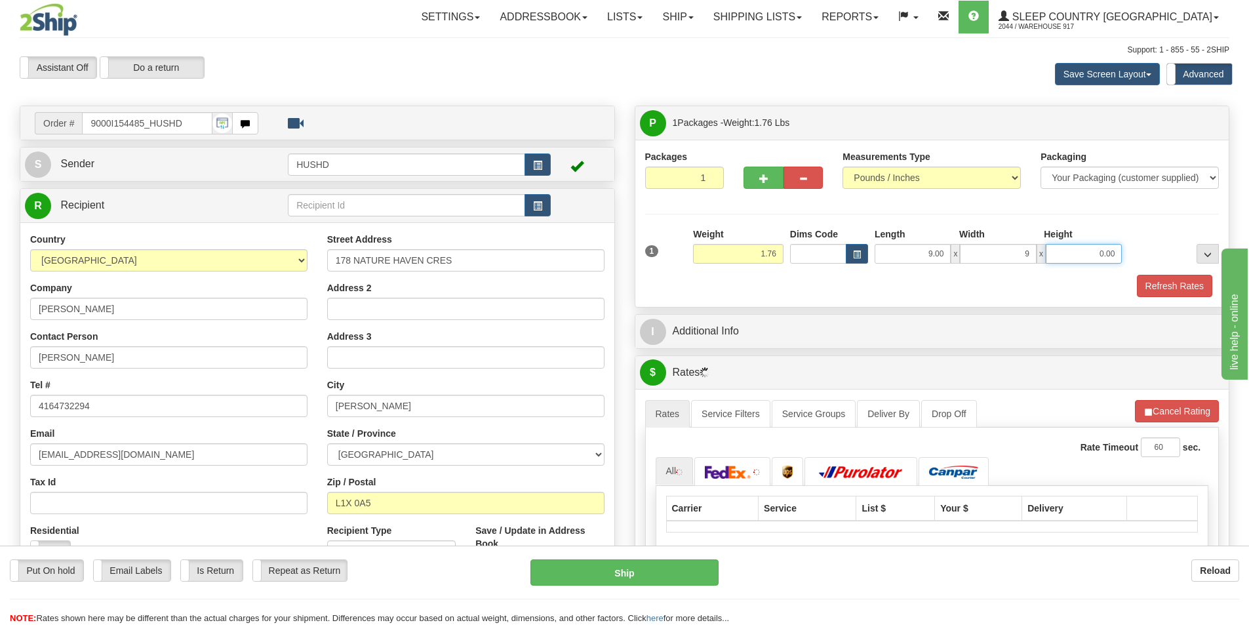
type input "9.00"
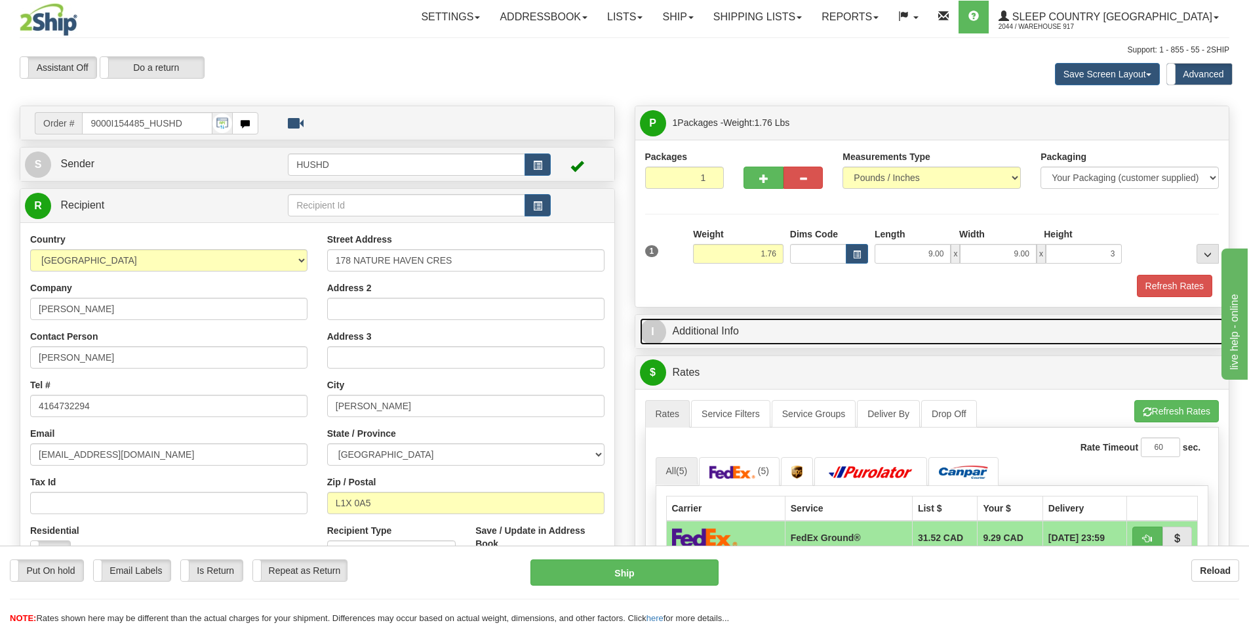
type input "3.00"
click at [958, 321] on link "I Additional Info" at bounding box center [932, 331] width 585 height 27
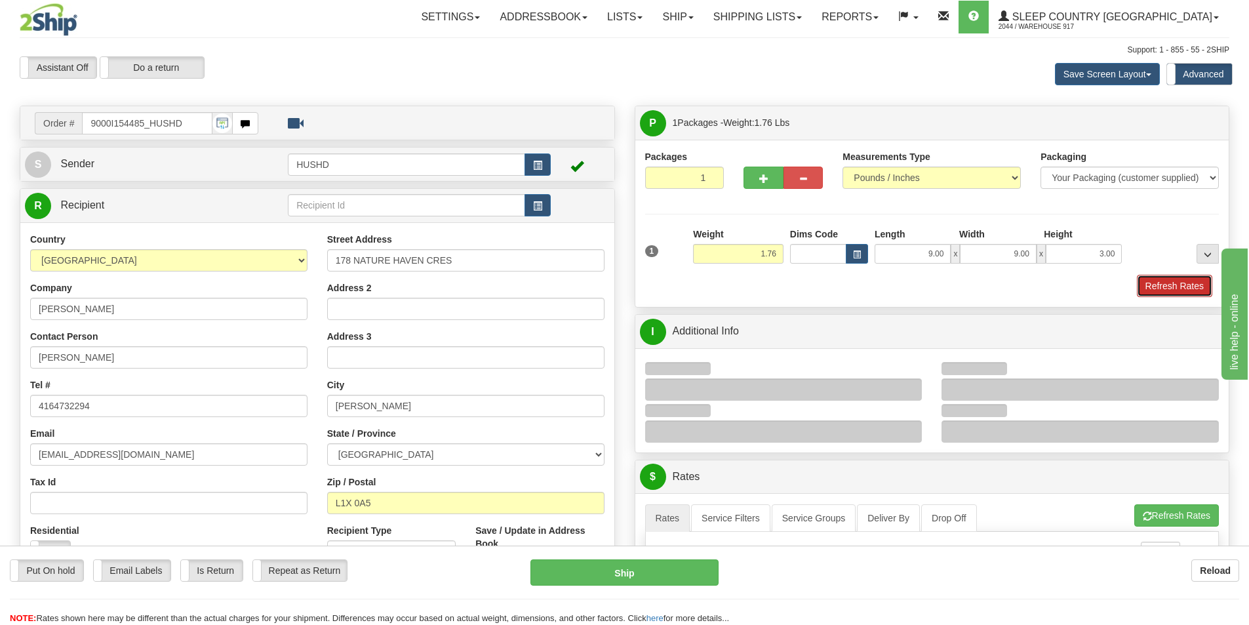
click at [1167, 290] on button "Refresh Rates" at bounding box center [1174, 286] width 75 height 22
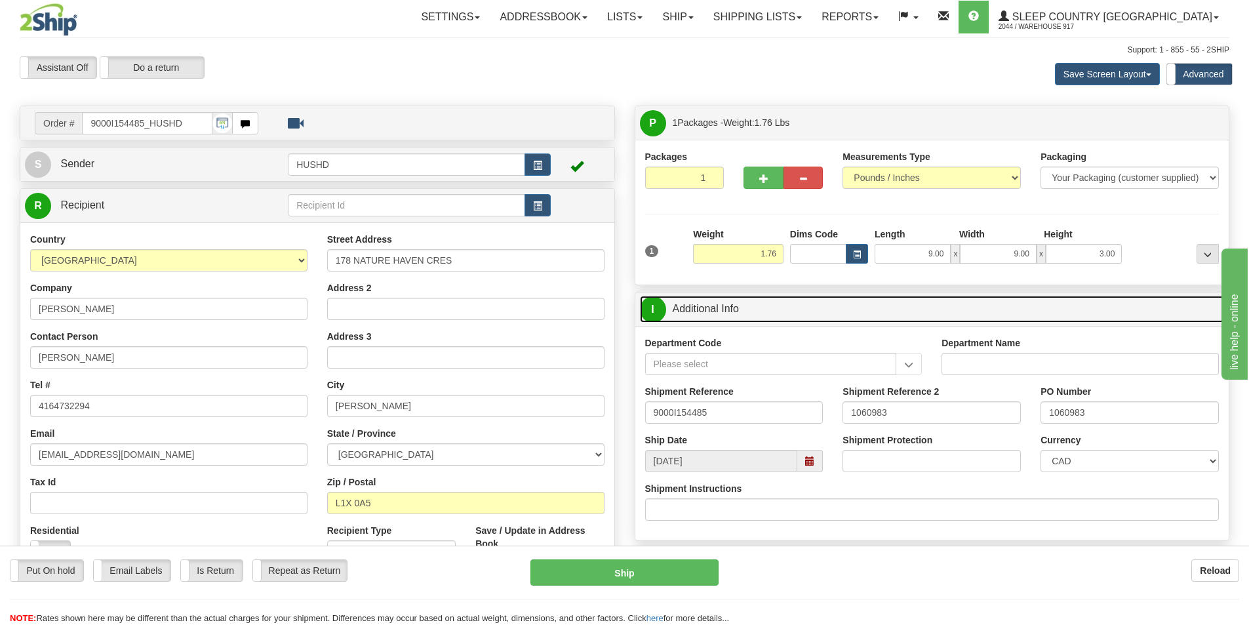
click at [858, 319] on link "I Additional Info" at bounding box center [932, 309] width 585 height 27
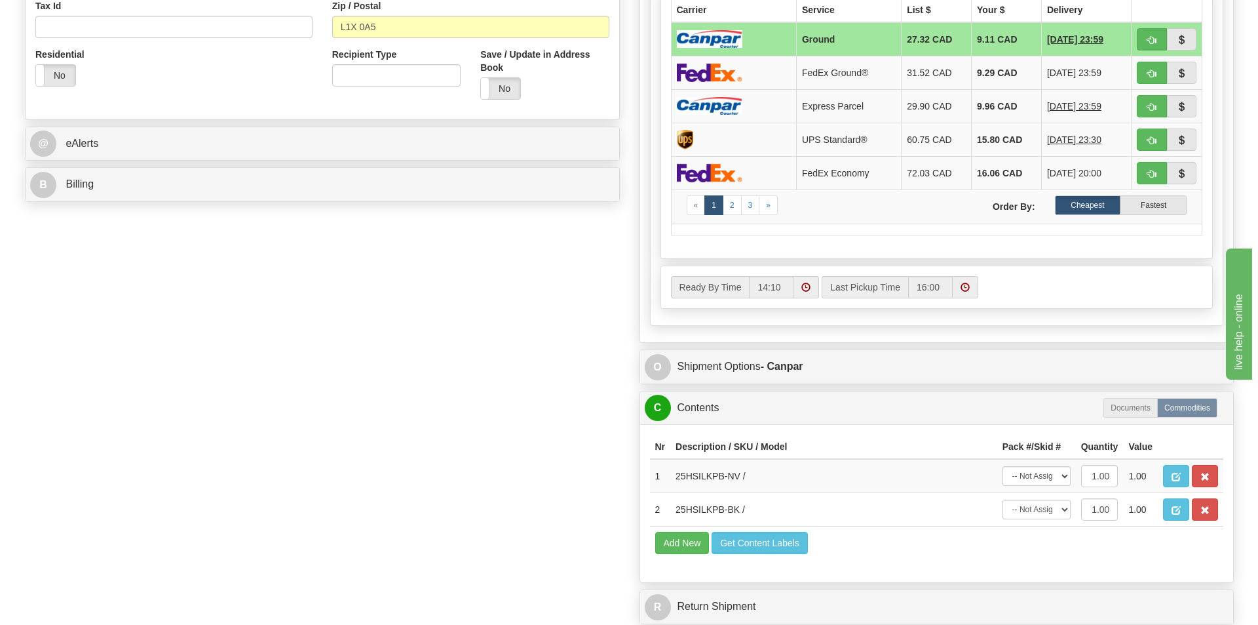
scroll to position [655, 0]
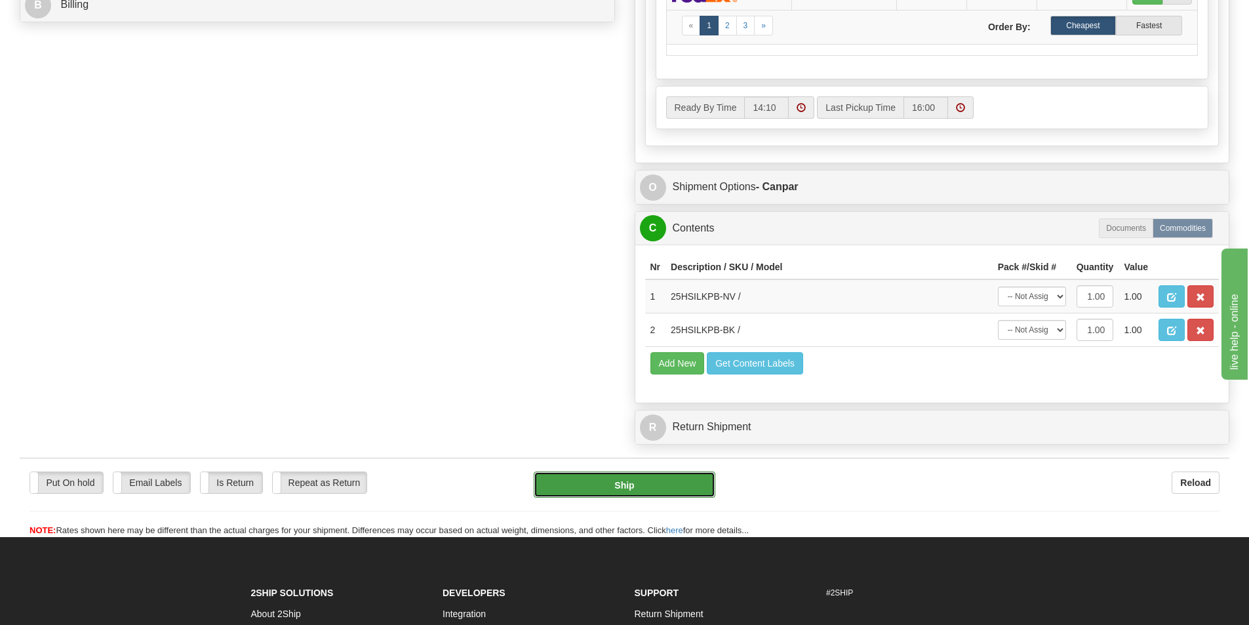
click at [636, 497] on button "Ship" at bounding box center [625, 484] width 182 height 26
type input "1"
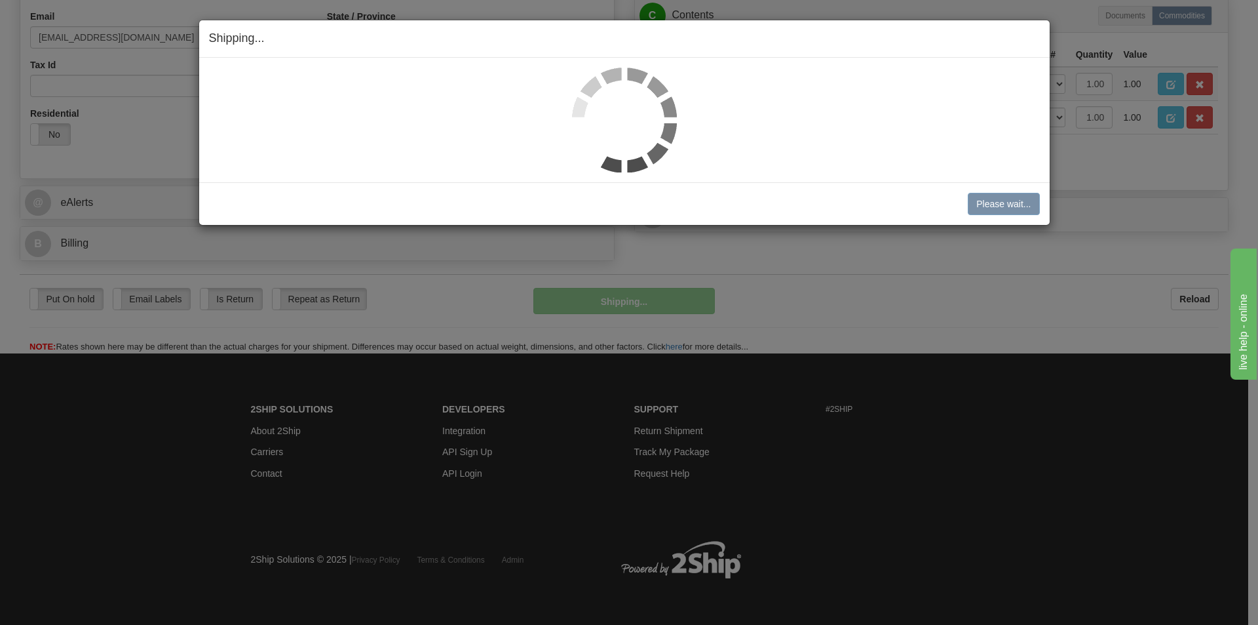
scroll to position [418, 0]
click at [822, 172] on div at bounding box center [624, 120] width 851 height 125
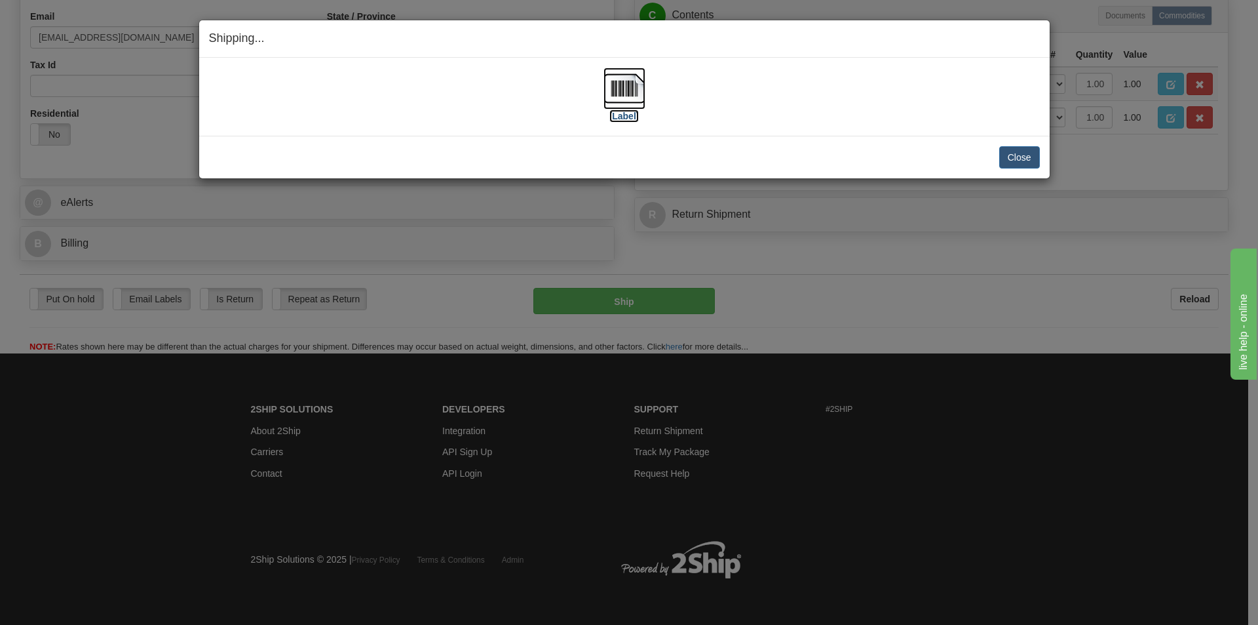
click at [628, 87] on img at bounding box center [625, 89] width 42 height 42
click at [1009, 161] on button "Close" at bounding box center [1020, 157] width 41 height 22
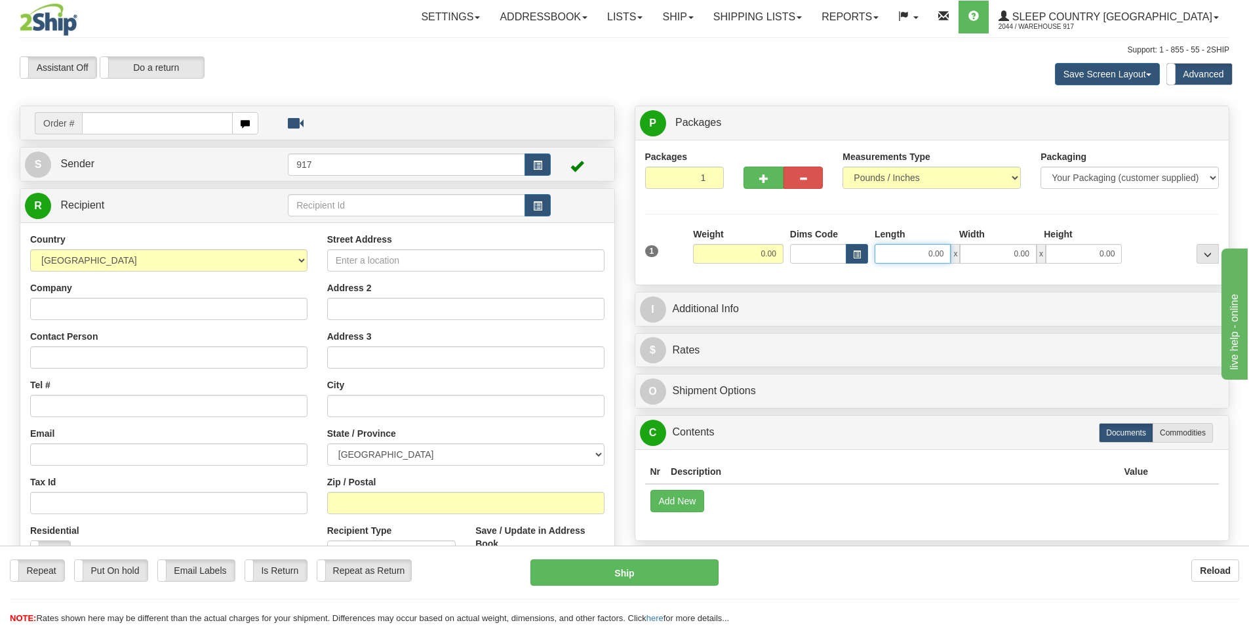
click at [935, 255] on input "0.00" at bounding box center [912, 254] width 76 height 20
type input "0.00"
click at [182, 115] on input "text" at bounding box center [157, 123] width 151 height 22
paste input "9000I154035"
type input "9000I154035_HUSHD"
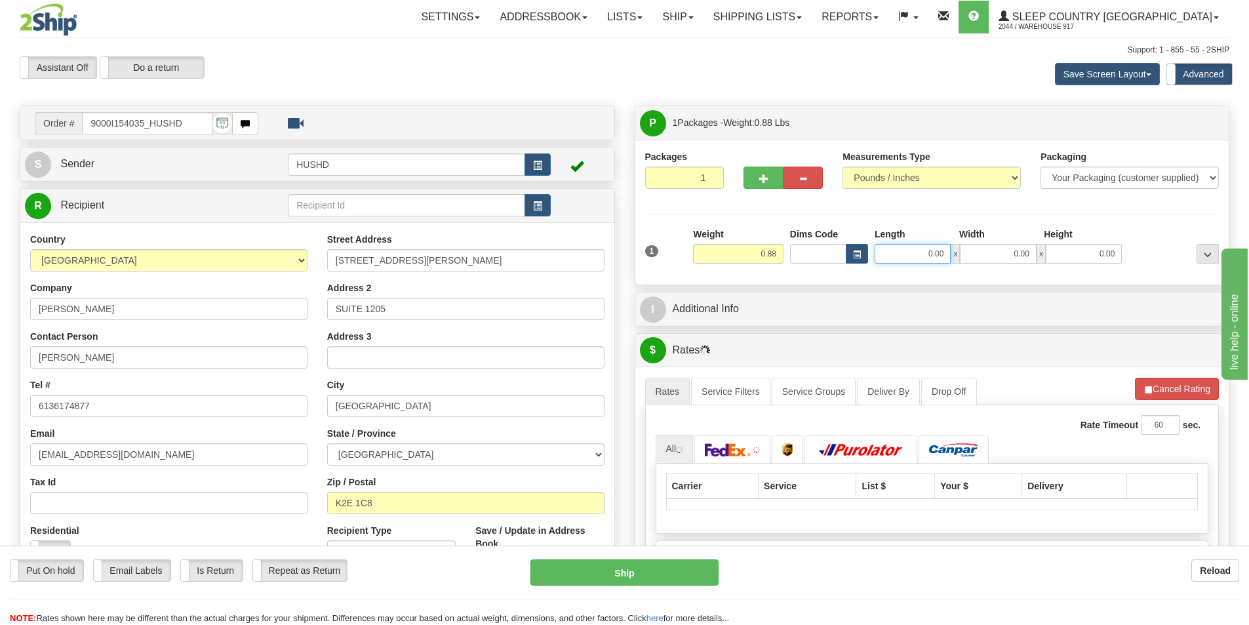
click at [926, 257] on input "0.00" at bounding box center [912, 254] width 76 height 20
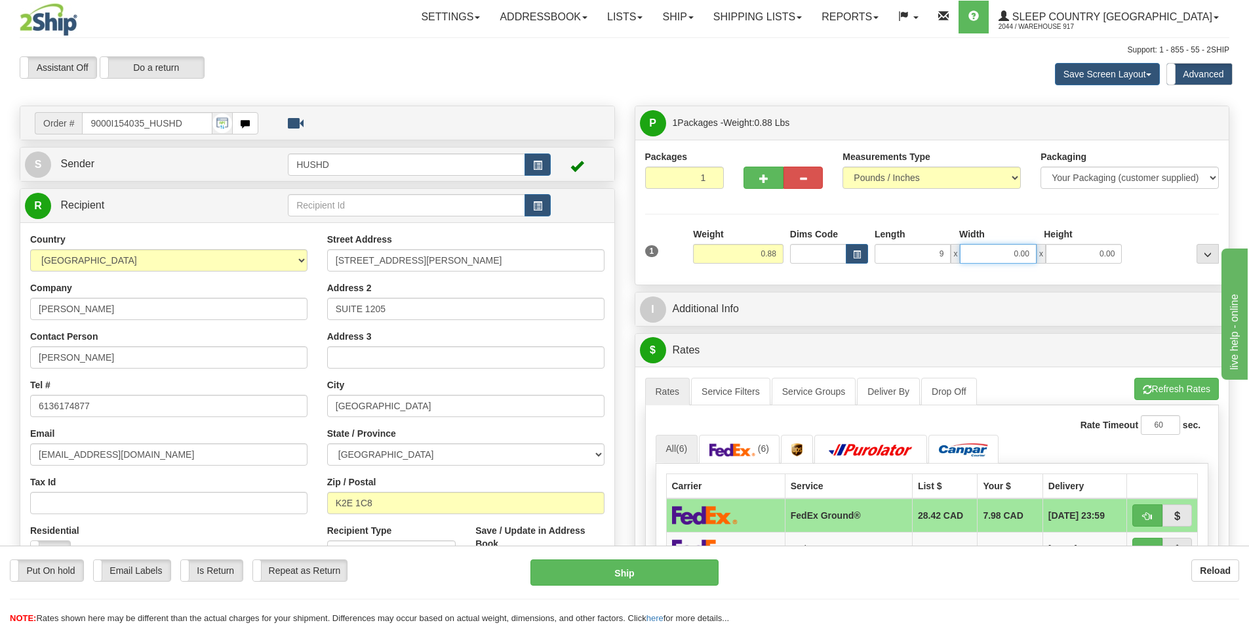
type input "9.00"
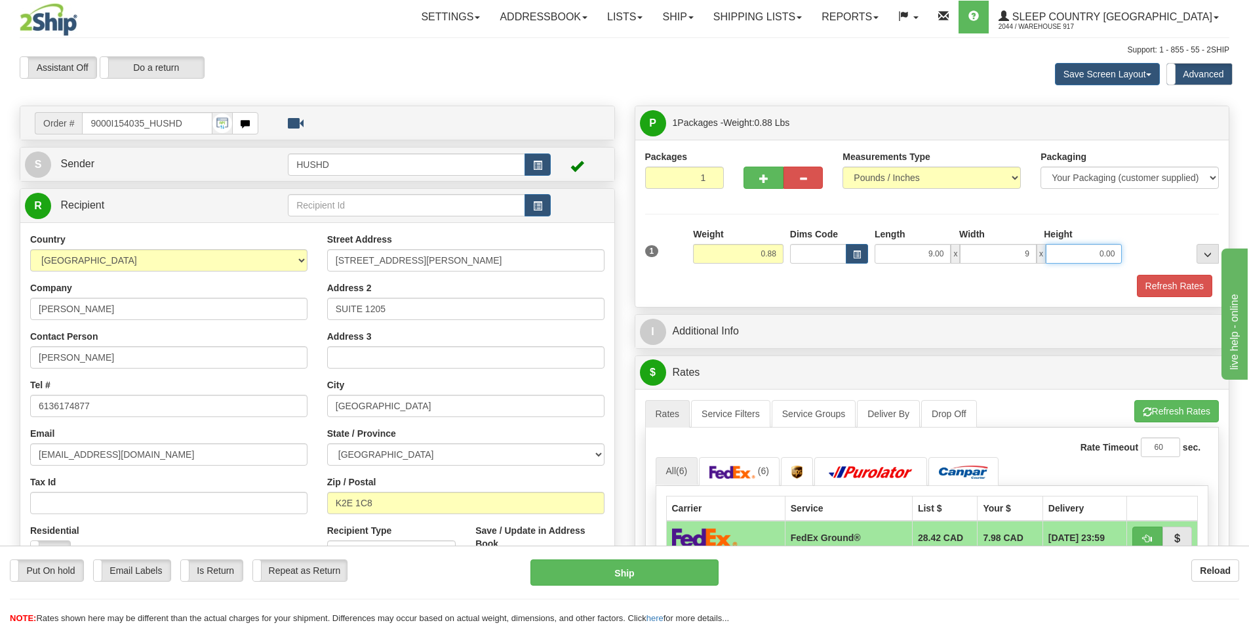
type input "9.00"
type input "2.00"
drag, startPoint x: 954, startPoint y: 289, endPoint x: 972, endPoint y: 289, distance: 17.7
click at [956, 289] on div "Refresh Rates" at bounding box center [932, 286] width 581 height 22
click at [1186, 283] on button "Refresh Rates" at bounding box center [1174, 286] width 75 height 22
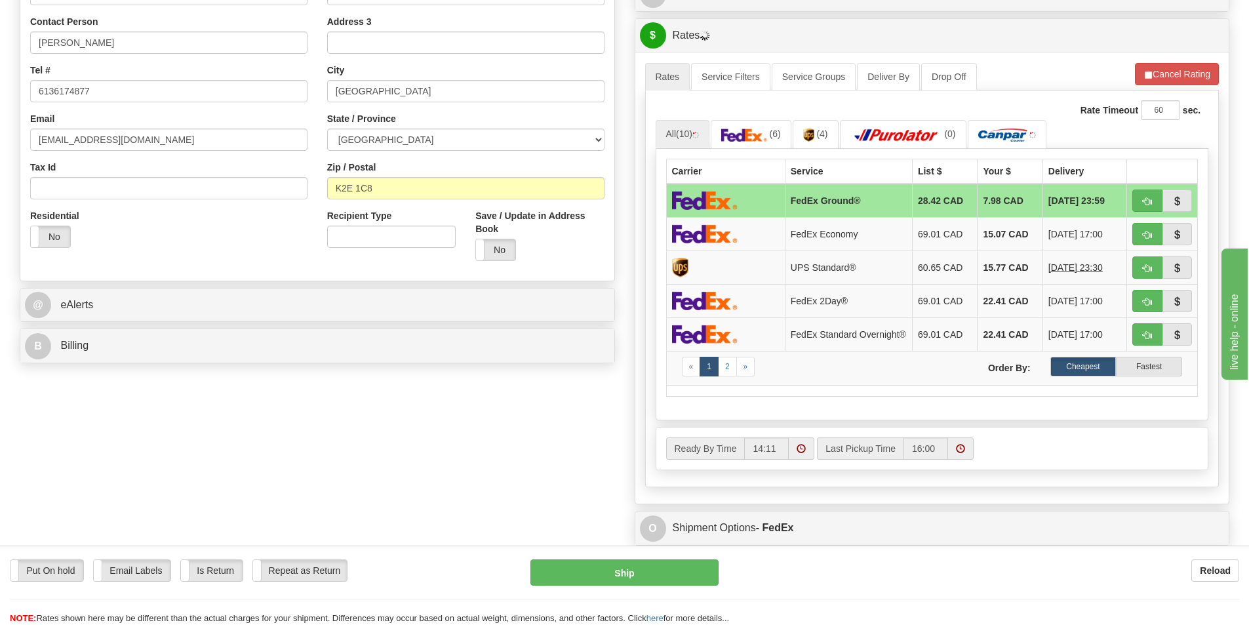
scroll to position [328, 0]
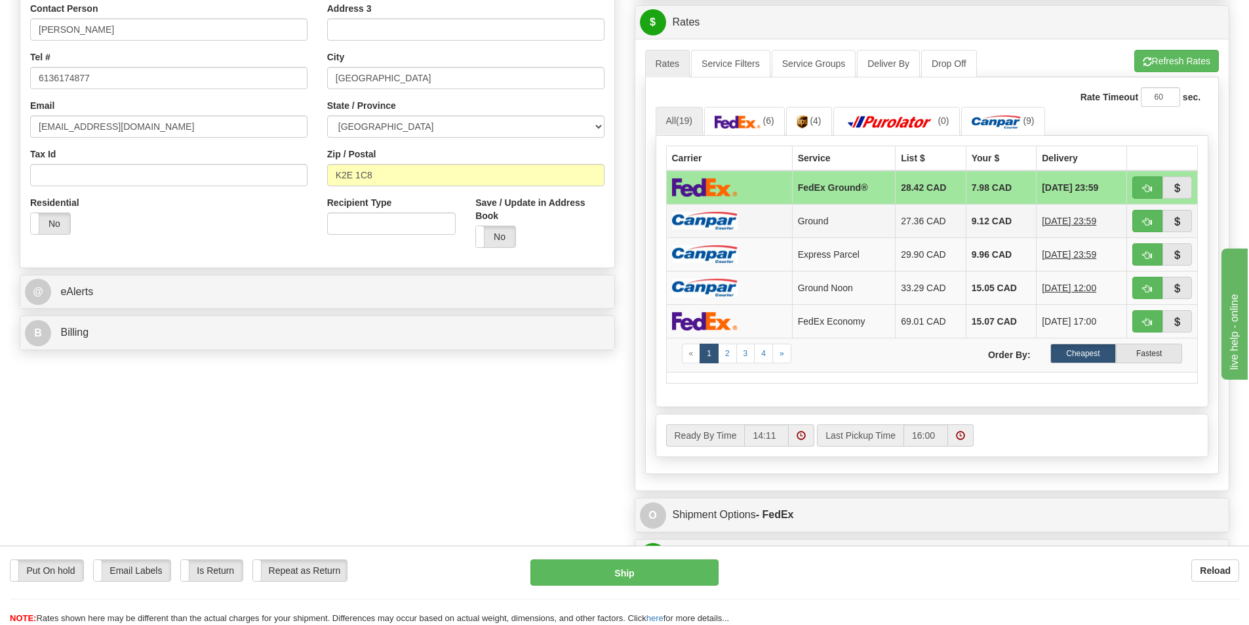
click at [885, 233] on td "Ground" at bounding box center [843, 220] width 103 height 33
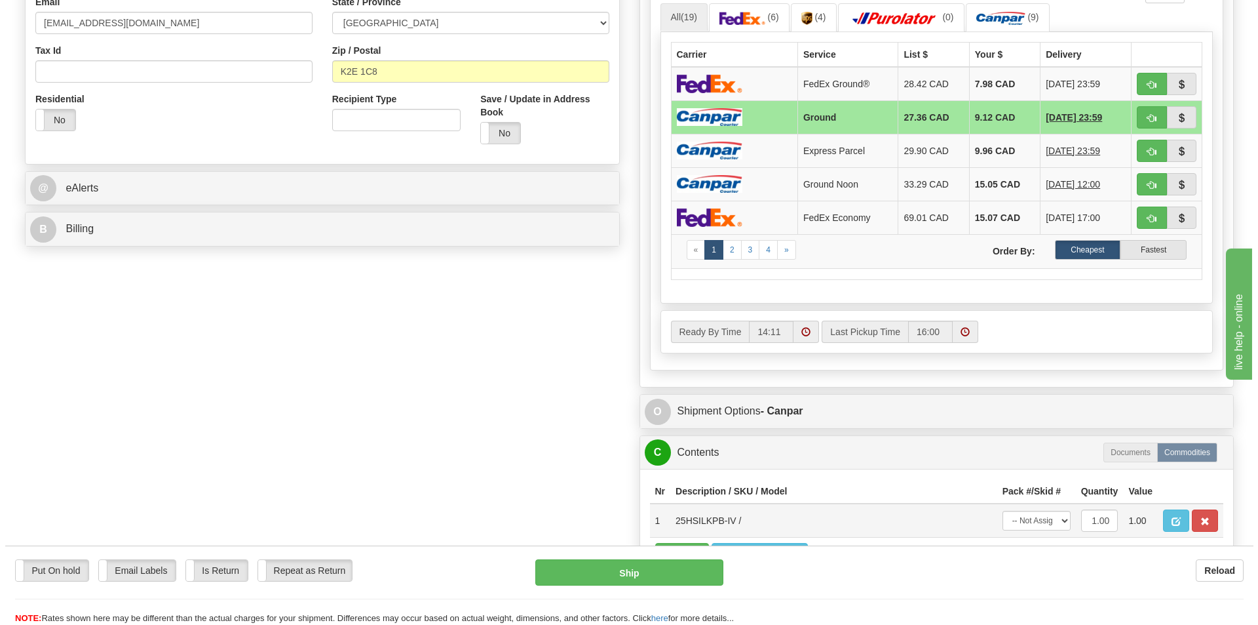
scroll to position [590, 0]
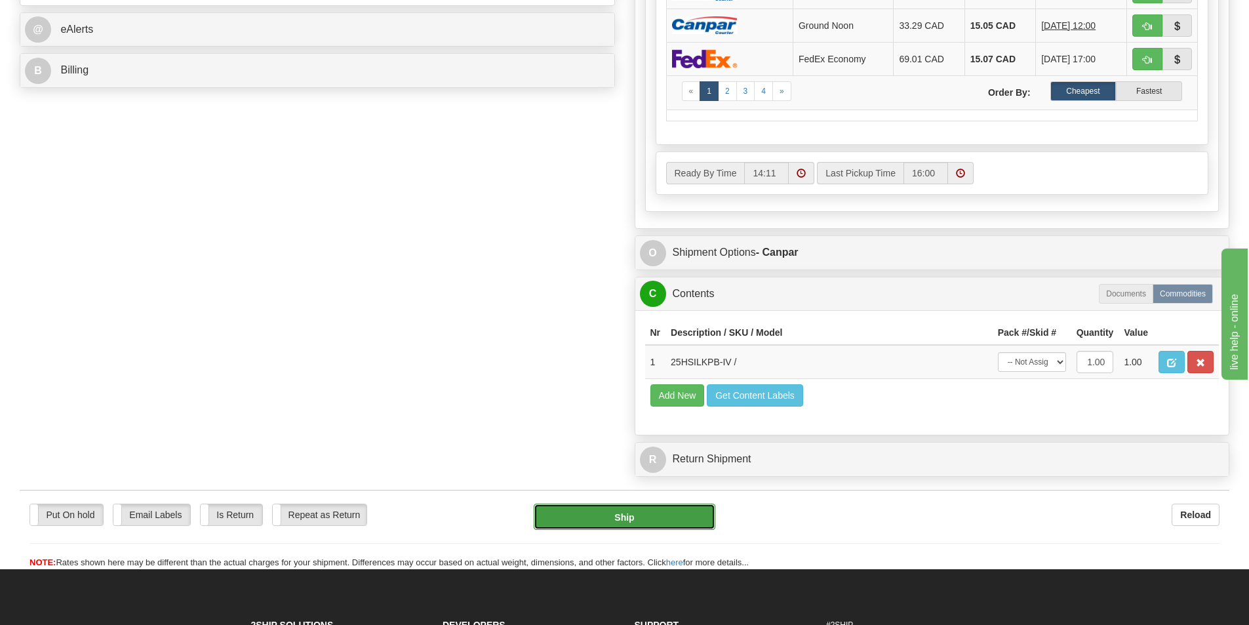
click at [627, 511] on button "Ship" at bounding box center [625, 516] width 182 height 26
type input "1"
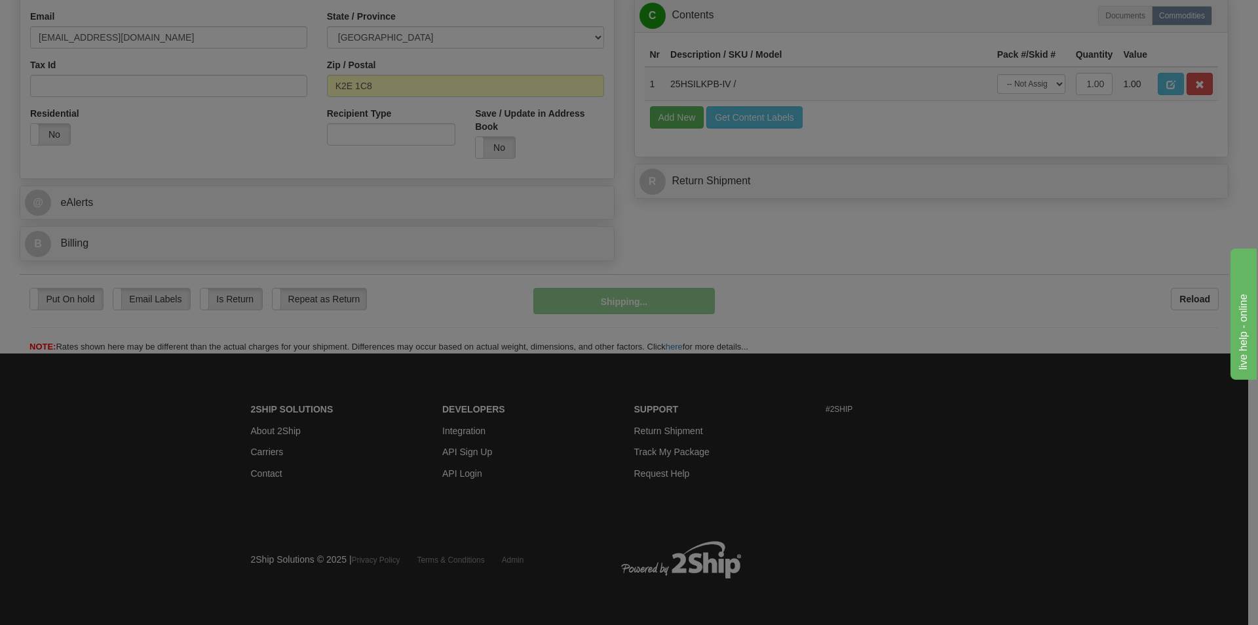
scroll to position [418, 0]
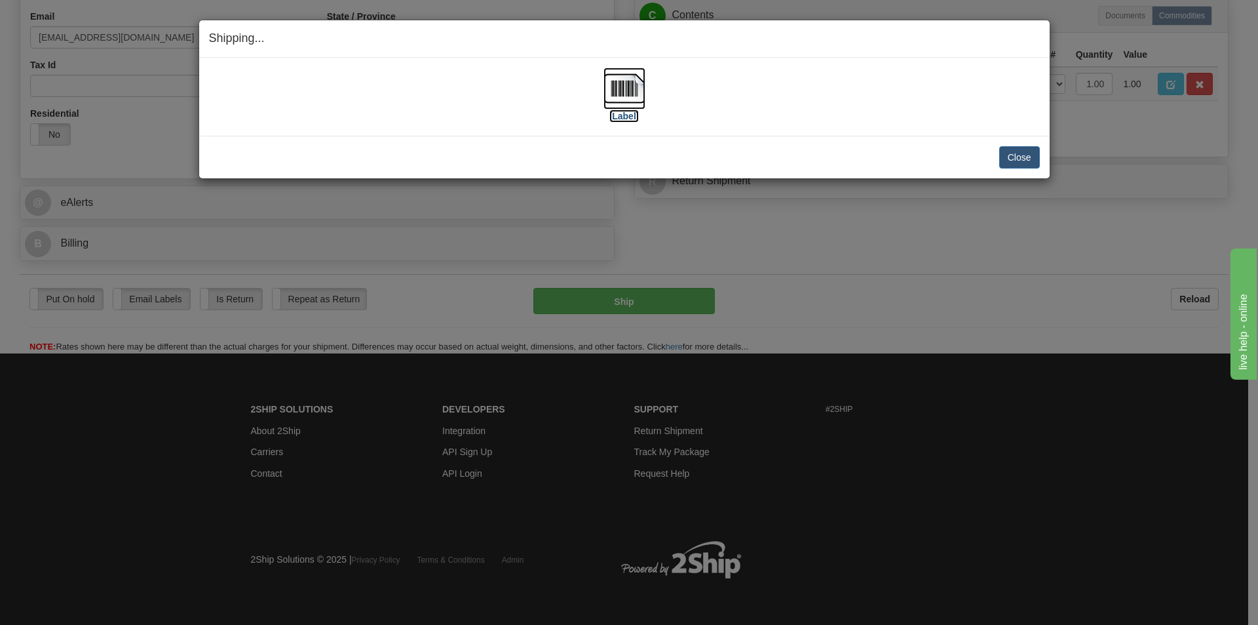
click at [619, 91] on img at bounding box center [625, 89] width 42 height 42
click at [1036, 165] on button "Close" at bounding box center [1020, 157] width 41 height 22
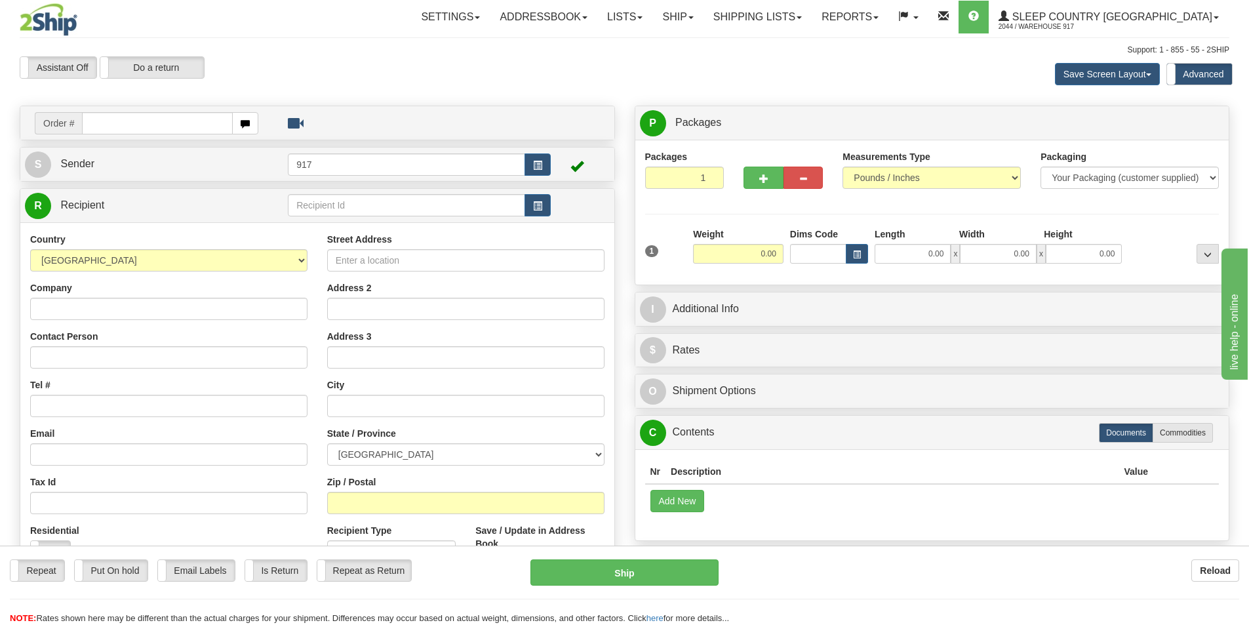
click at [181, 132] on input "text" at bounding box center [157, 123] width 151 height 22
type input "9000I156207_HUSHD"
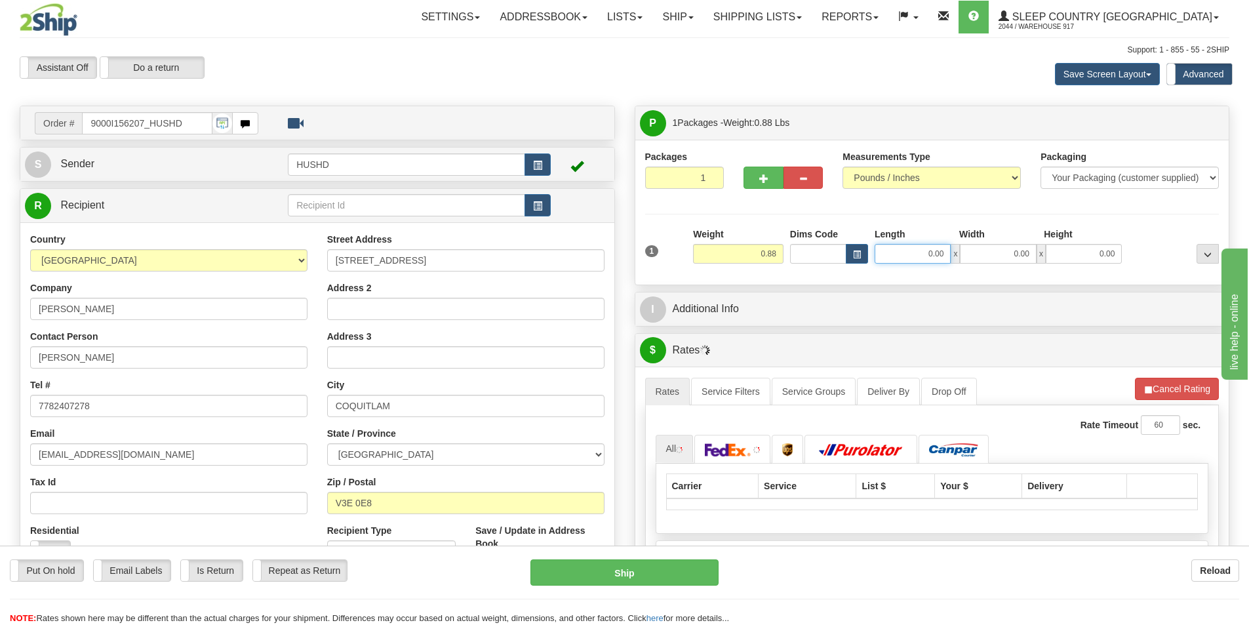
click at [935, 260] on input "0.00" at bounding box center [912, 254] width 76 height 20
type input "9.00"
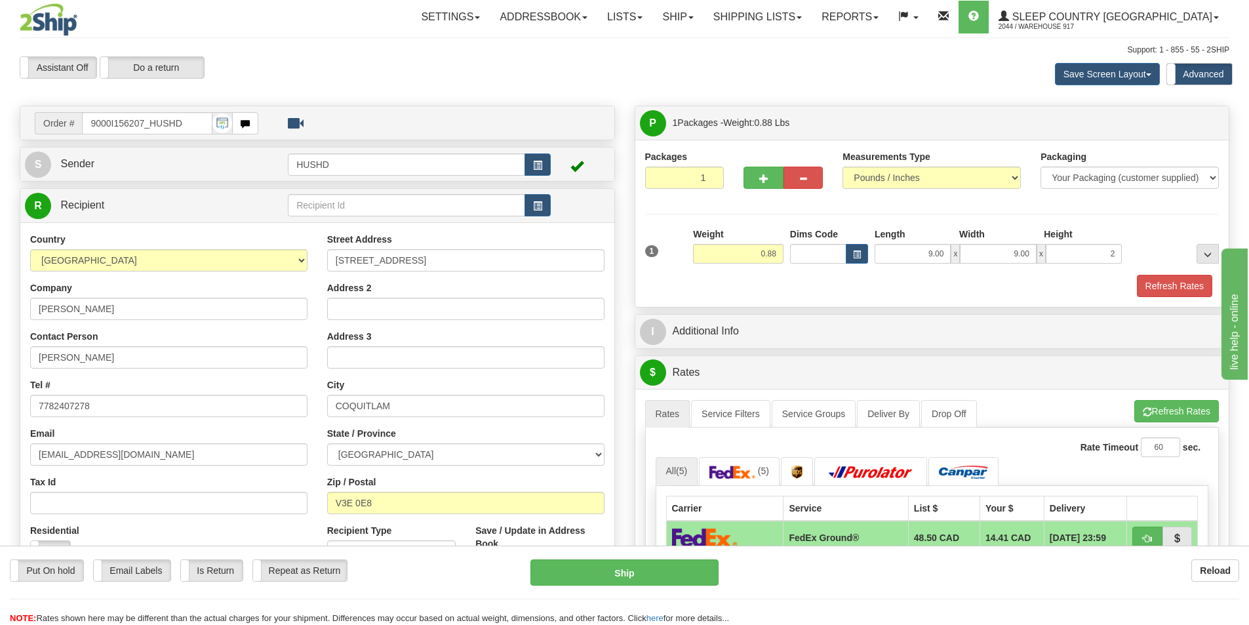
type input "2.00"
click at [930, 279] on div "Refresh Rates" at bounding box center [932, 286] width 581 height 22
click at [1159, 296] on button "Refresh Rates" at bounding box center [1174, 286] width 75 height 22
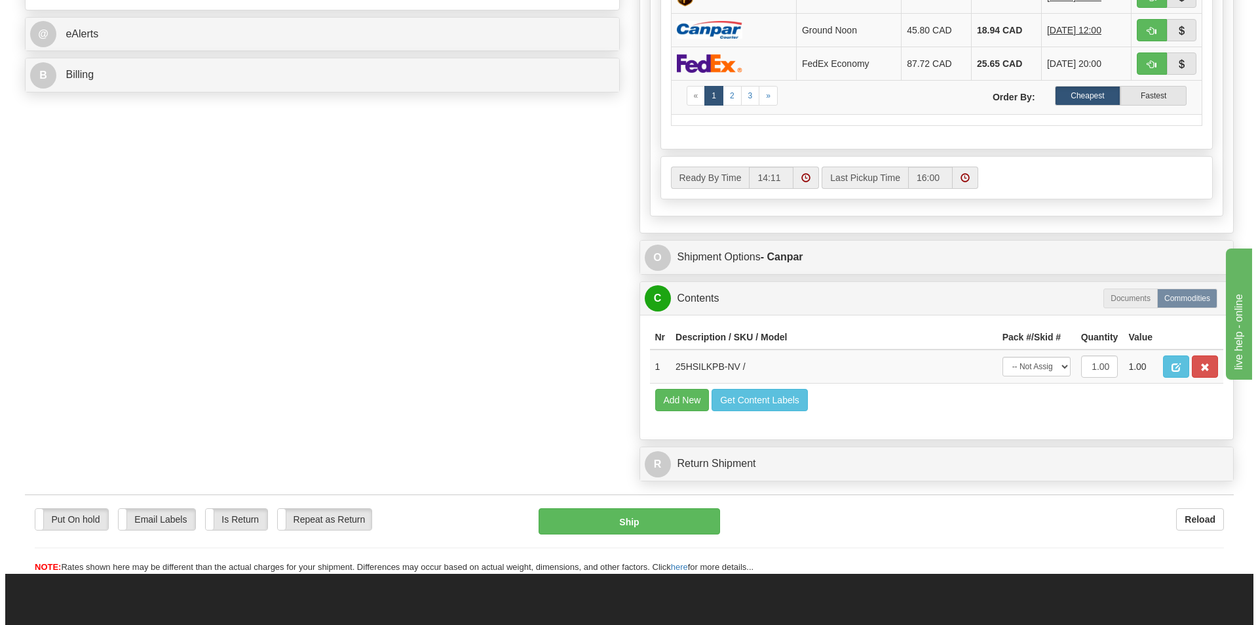
scroll to position [590, 0]
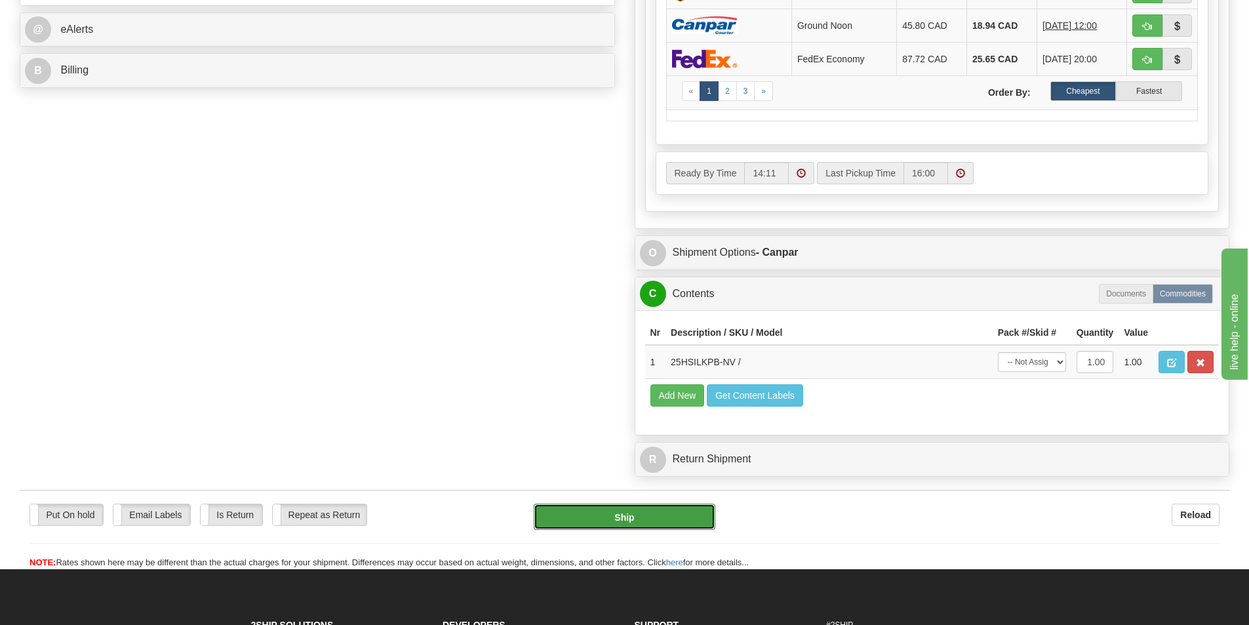
click at [614, 511] on button "Ship" at bounding box center [625, 516] width 182 height 26
type input "1"
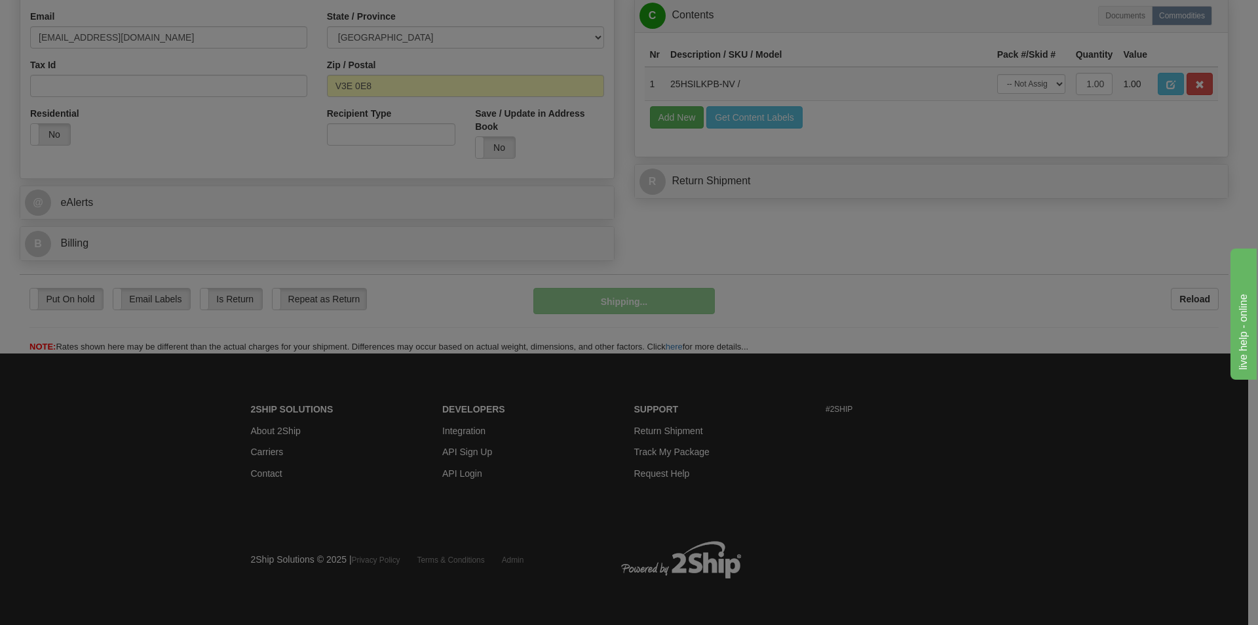
scroll to position [418, 0]
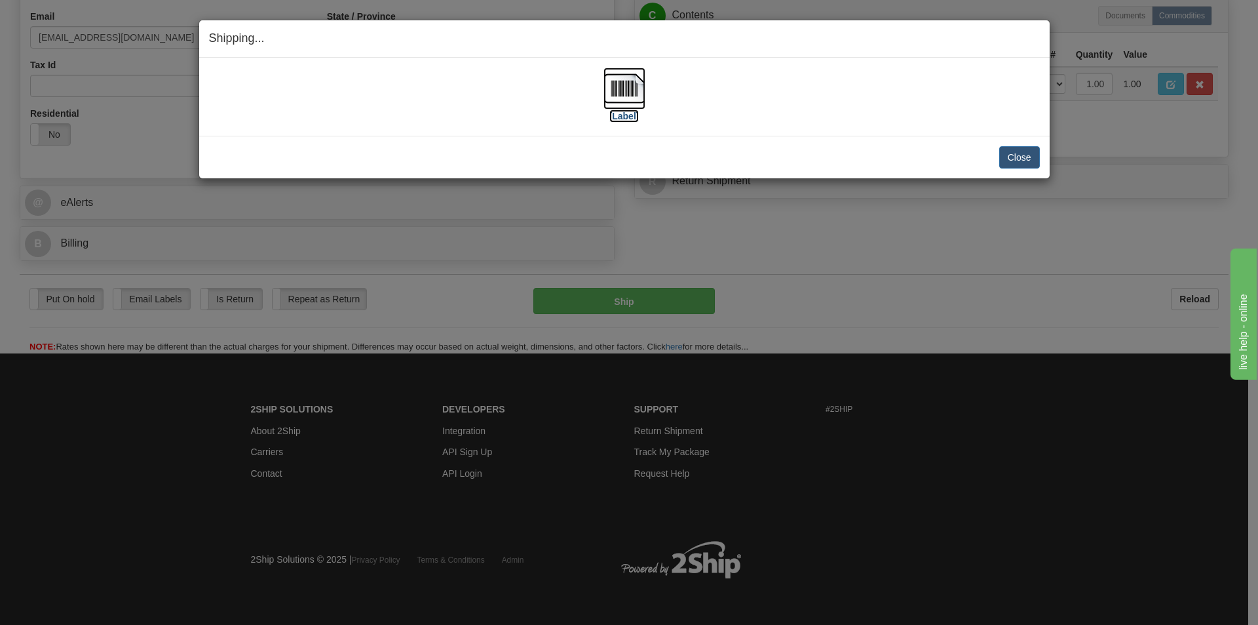
click at [633, 74] on img at bounding box center [625, 89] width 42 height 42
click at [1000, 153] on button "Close" at bounding box center [1020, 157] width 41 height 22
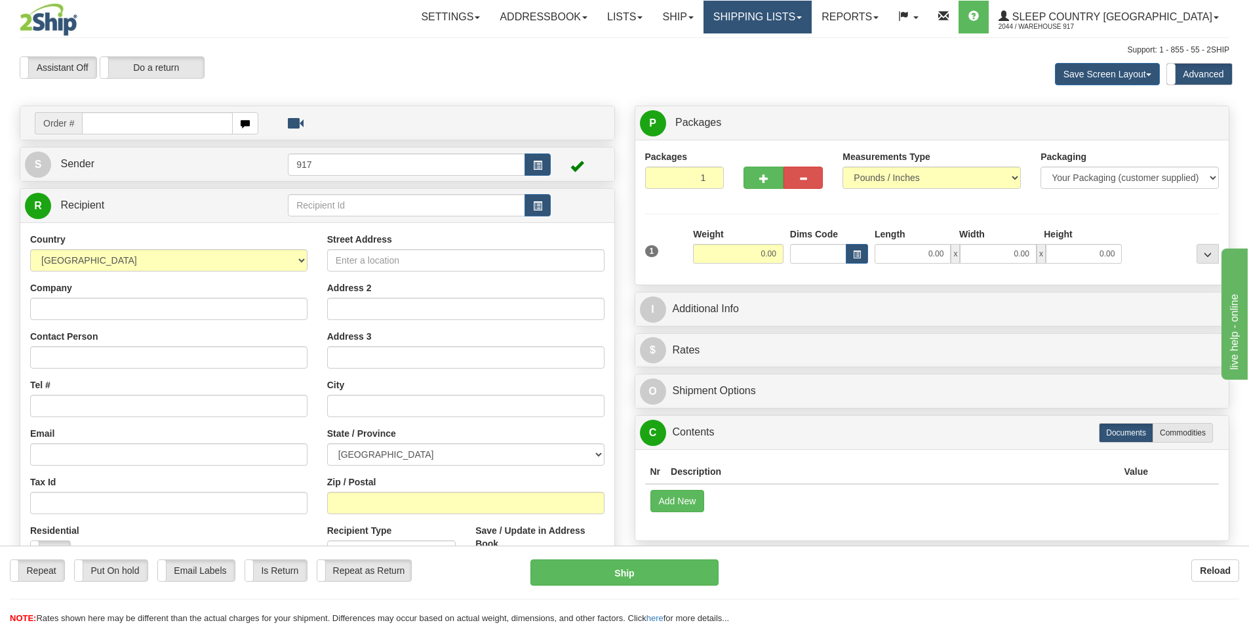
click at [811, 3] on link "Shipping lists" at bounding box center [757, 17] width 108 height 33
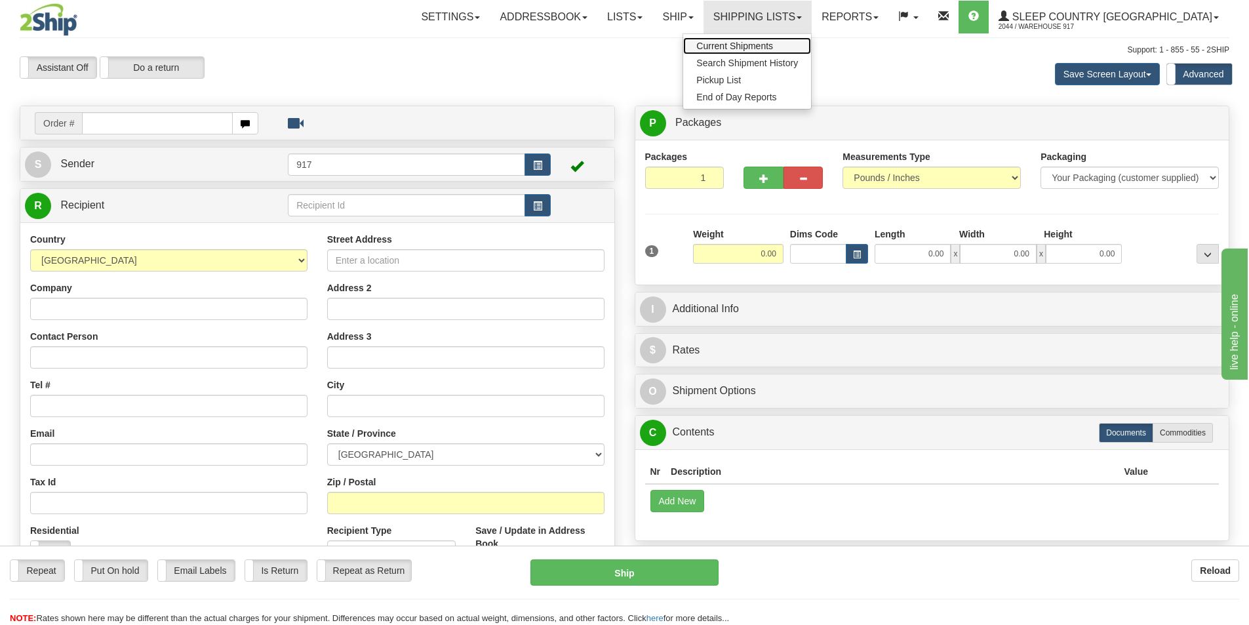
click at [789, 39] on link "Current Shipments" at bounding box center [747, 45] width 128 height 17
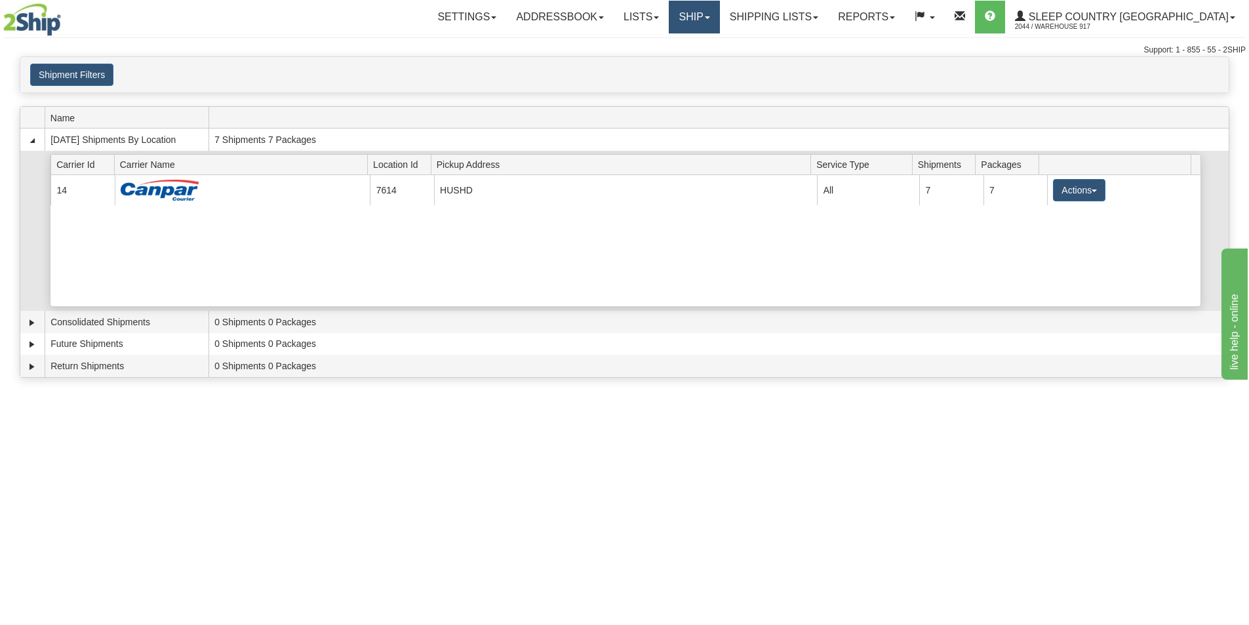
click at [719, 27] on link "Ship" at bounding box center [694, 17] width 50 height 33
click at [828, 15] on link "Shipping lists" at bounding box center [774, 17] width 108 height 33
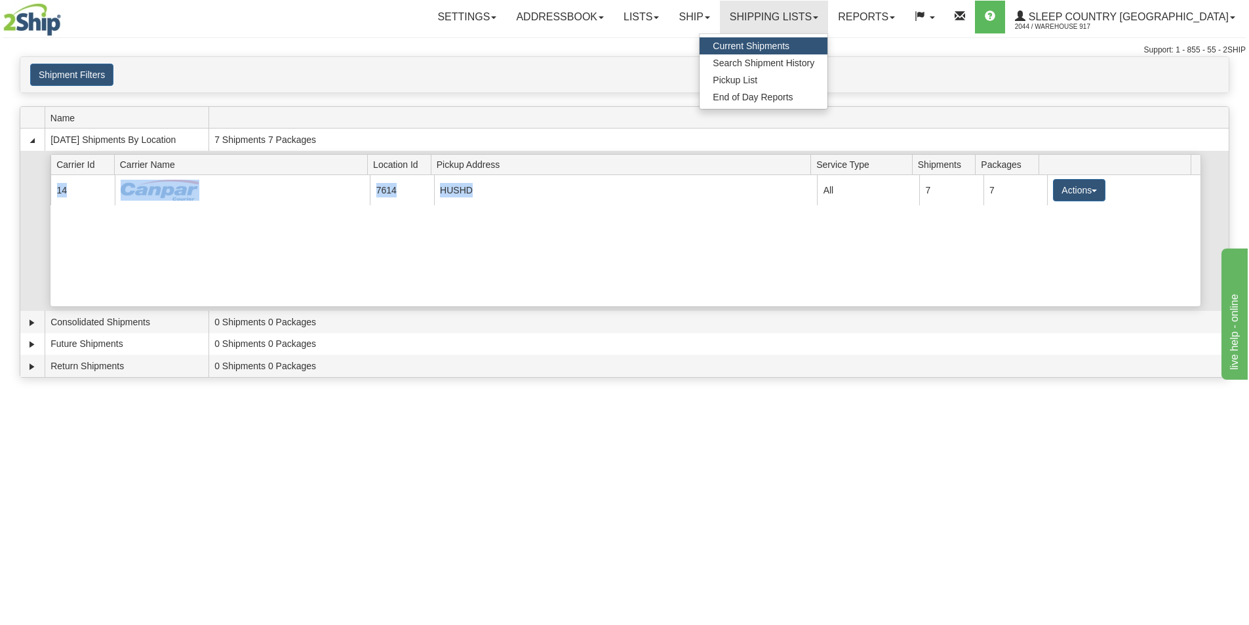
drag, startPoint x: 530, startPoint y: 198, endPoint x: 849, endPoint y: 237, distance: 321.6
click at [574, 222] on div "Current 14 7614 HUSHD 23010 All 7 7 Actions Details Close Pickup Zip Print" at bounding box center [625, 240] width 1150 height 131
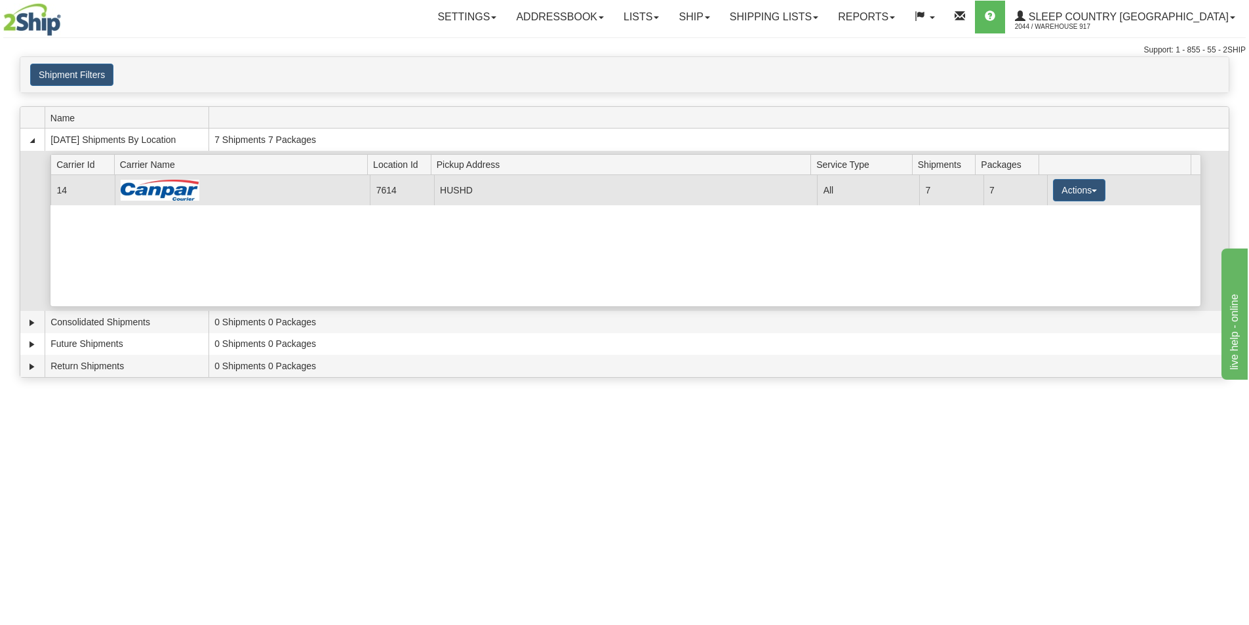
click at [1108, 182] on td "Actions Details Close Pickup Zip Print" at bounding box center [1123, 189] width 153 height 29
click at [1063, 191] on button "Actions" at bounding box center [1079, 190] width 52 height 22
click at [1047, 231] on link "Close" at bounding box center [1052, 232] width 105 height 17
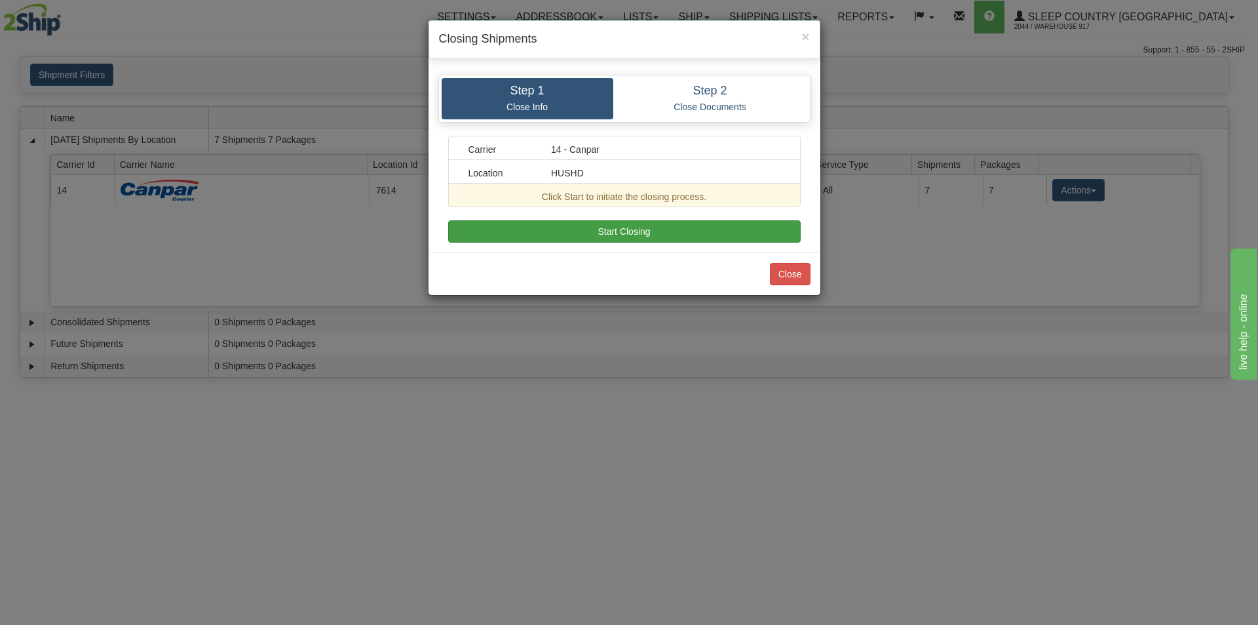
drag, startPoint x: 640, startPoint y: 212, endPoint x: 636, endPoint y: 224, distance: 12.4
click at [636, 223] on div "Carrier 14 - Canpar Location HUSHD Click Start to initiate the closing process.…" at bounding box center [624, 189] width 353 height 107
drag, startPoint x: 636, startPoint y: 224, endPoint x: 677, endPoint y: 237, distance: 42.7
click at [637, 224] on button "Start Closing" at bounding box center [624, 231] width 353 height 22
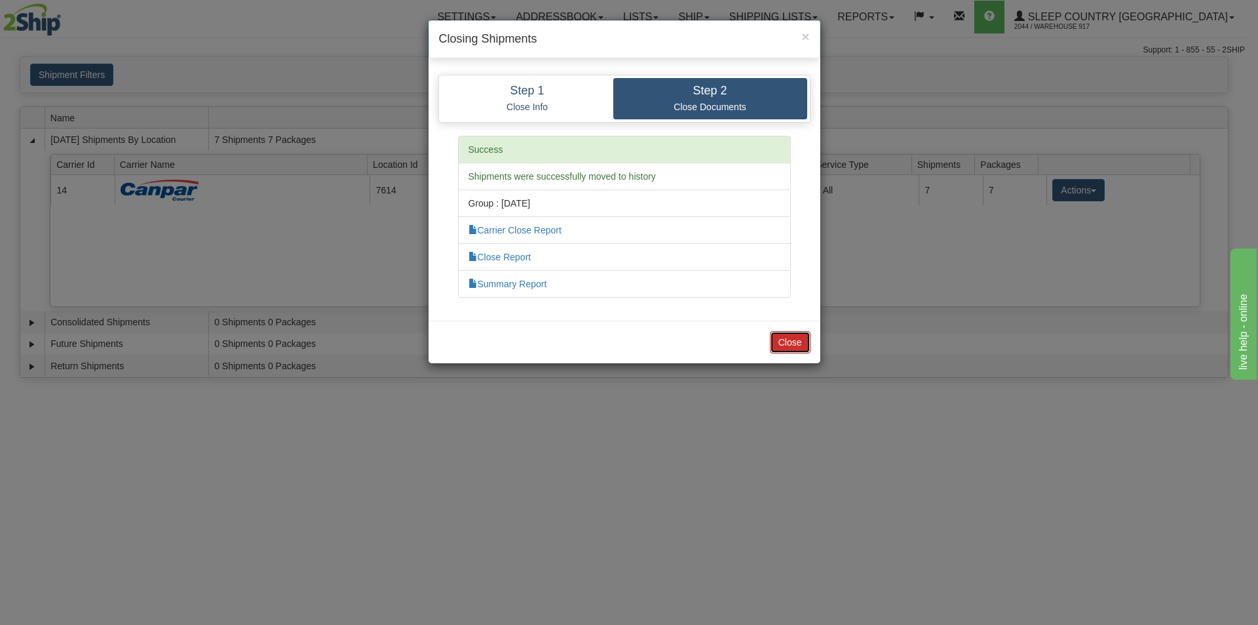
click at [788, 335] on button "Close" at bounding box center [790, 342] width 41 height 22
